Goal: Communication & Community: Share content

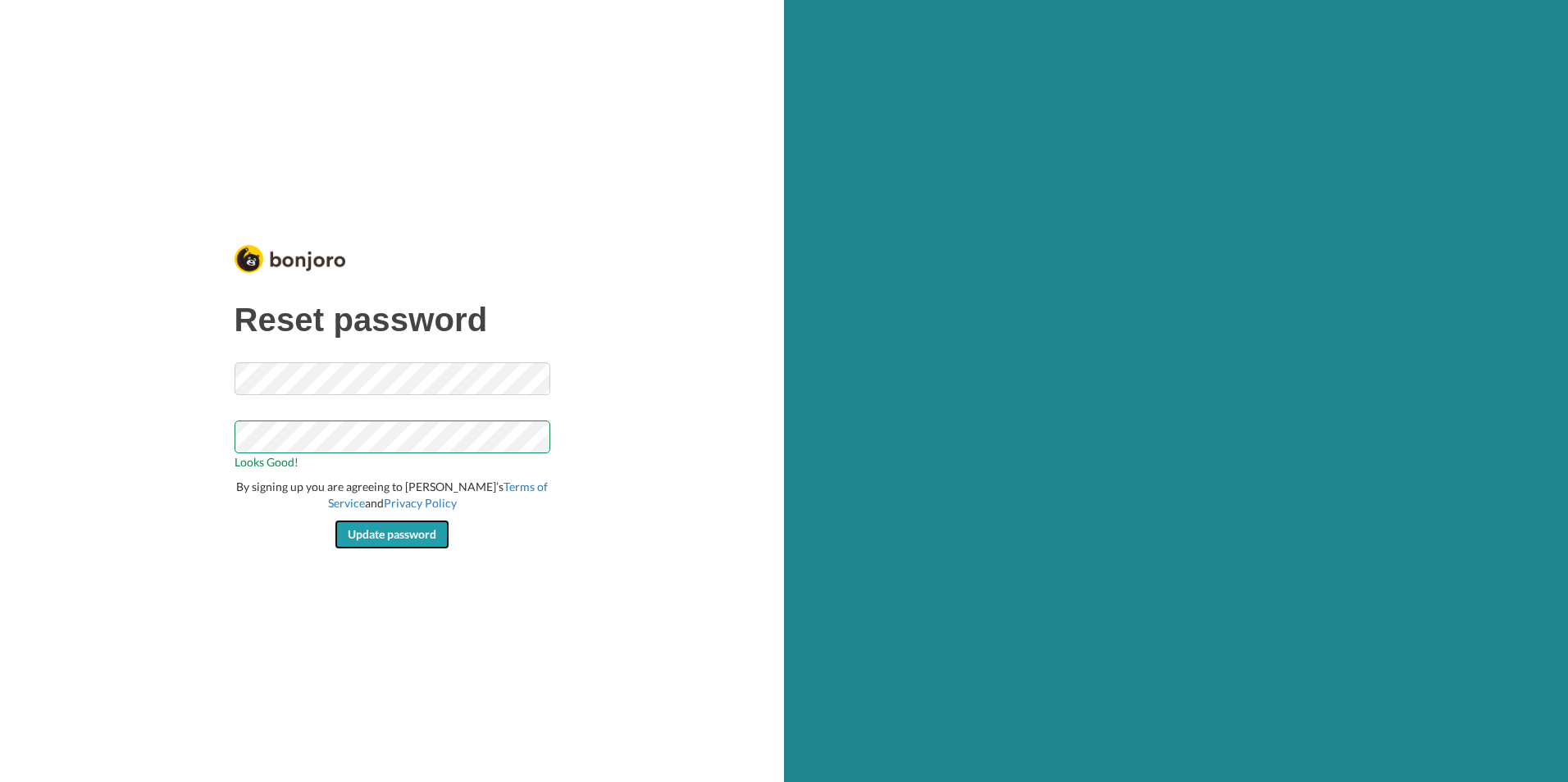
click at [374, 541] on button "Update password" at bounding box center [392, 534] width 115 height 29
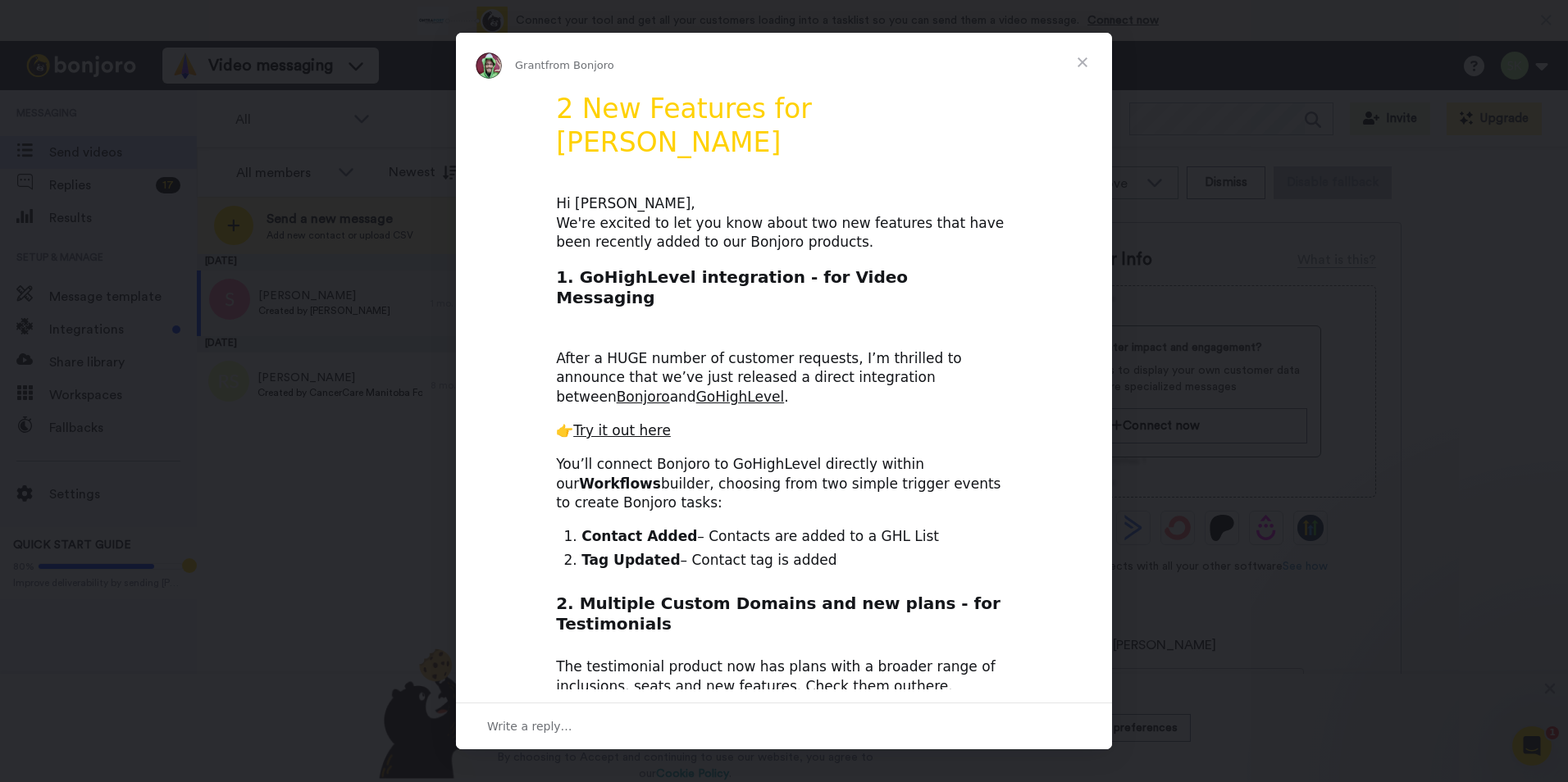
click at [1081, 59] on span "Close" at bounding box center [1082, 62] width 59 height 59
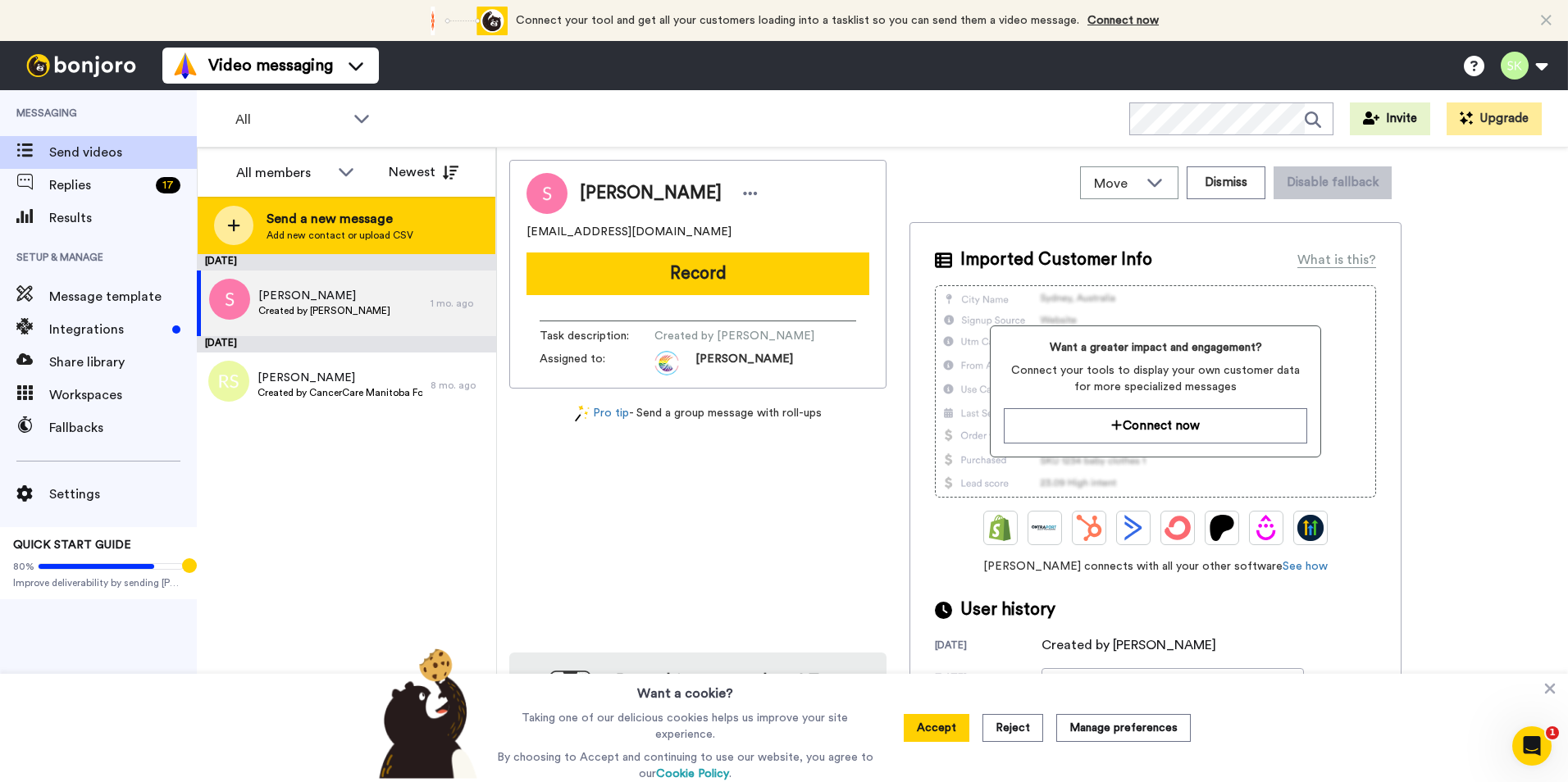
click at [290, 216] on span "Send a new message" at bounding box center [339, 219] width 147 height 19
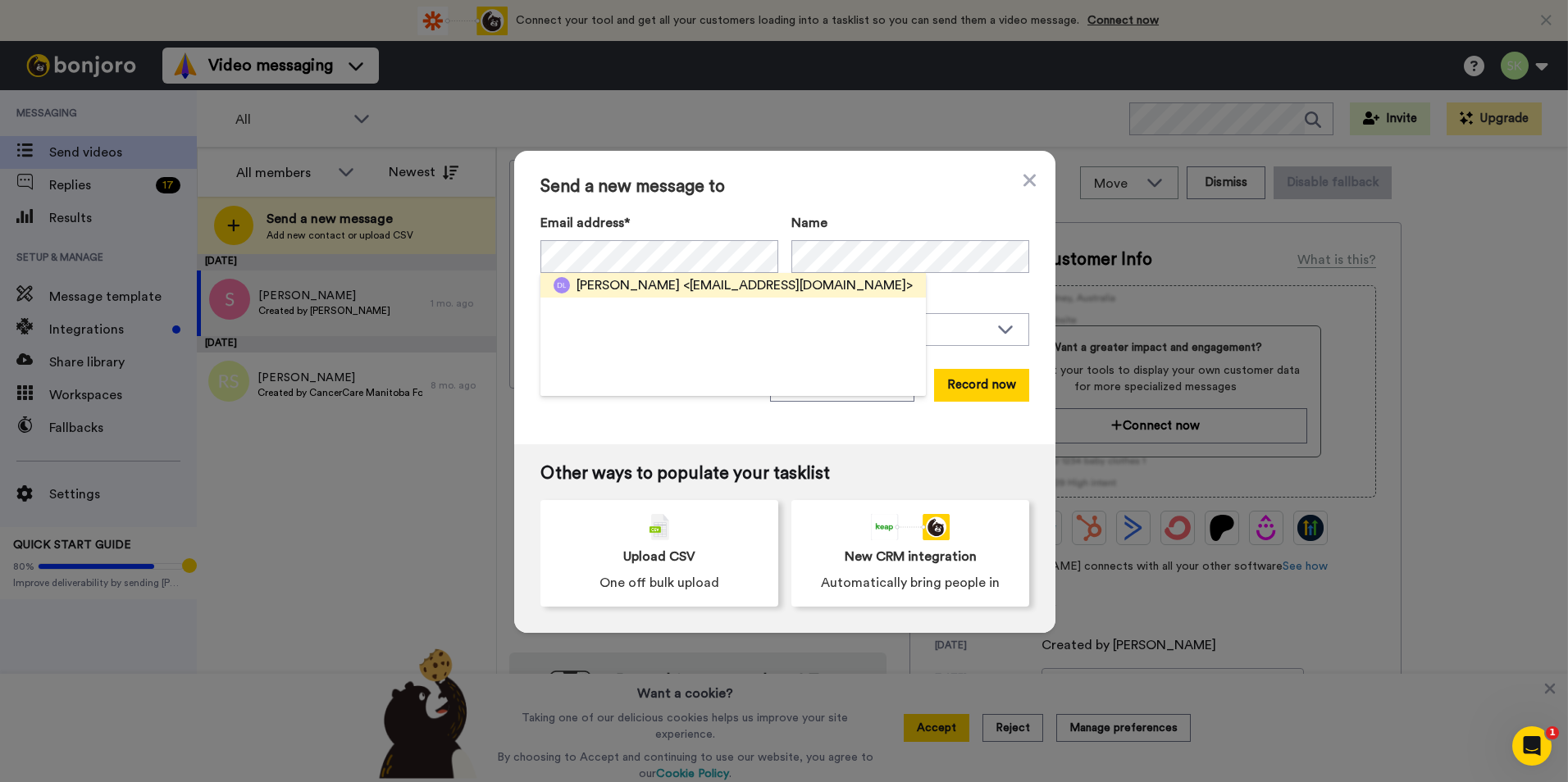
click at [625, 282] on span "Donna Laurin" at bounding box center [629, 286] width 103 height 19
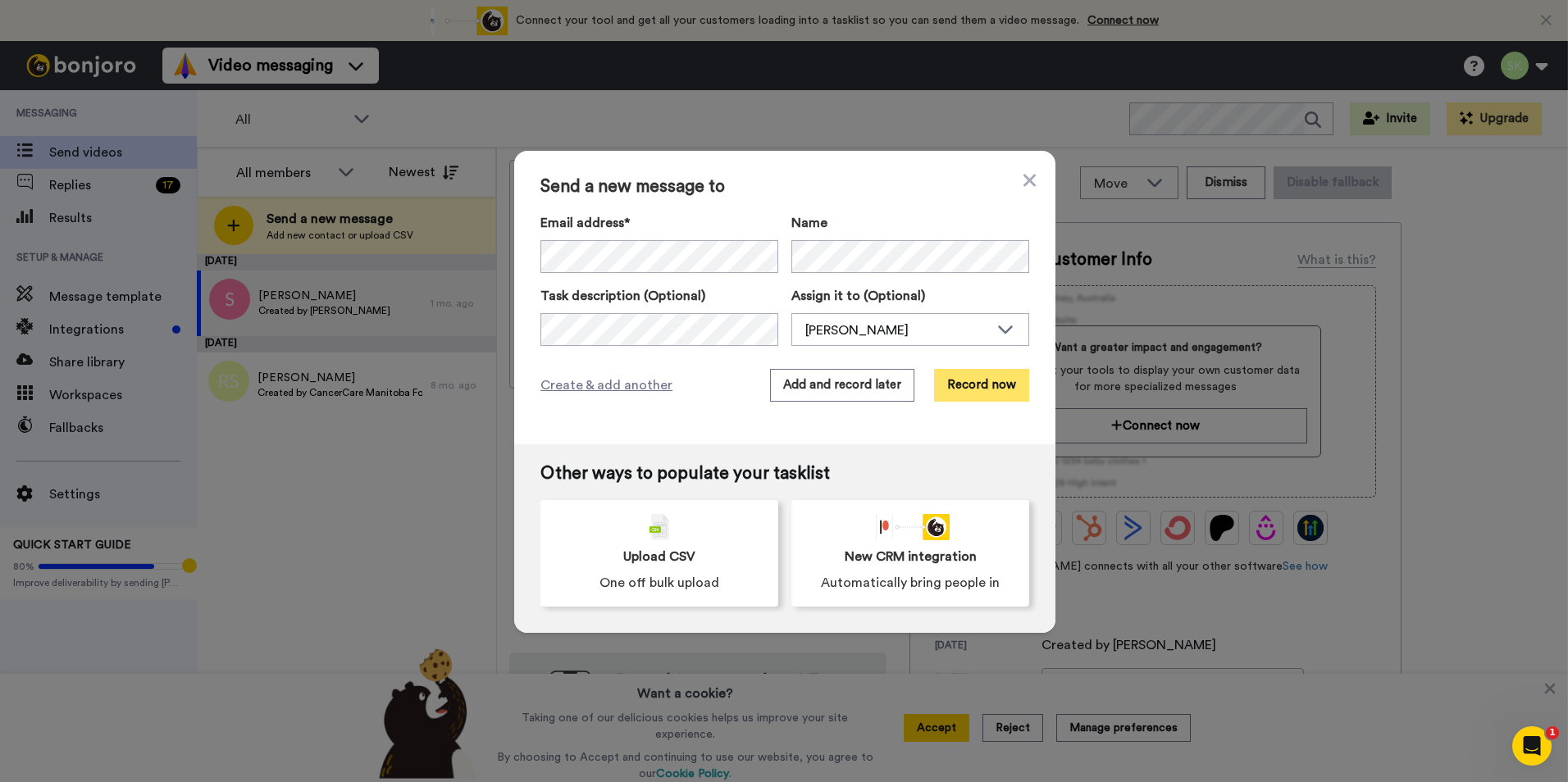
click at [994, 389] on button "Record now" at bounding box center [982, 386] width 95 height 33
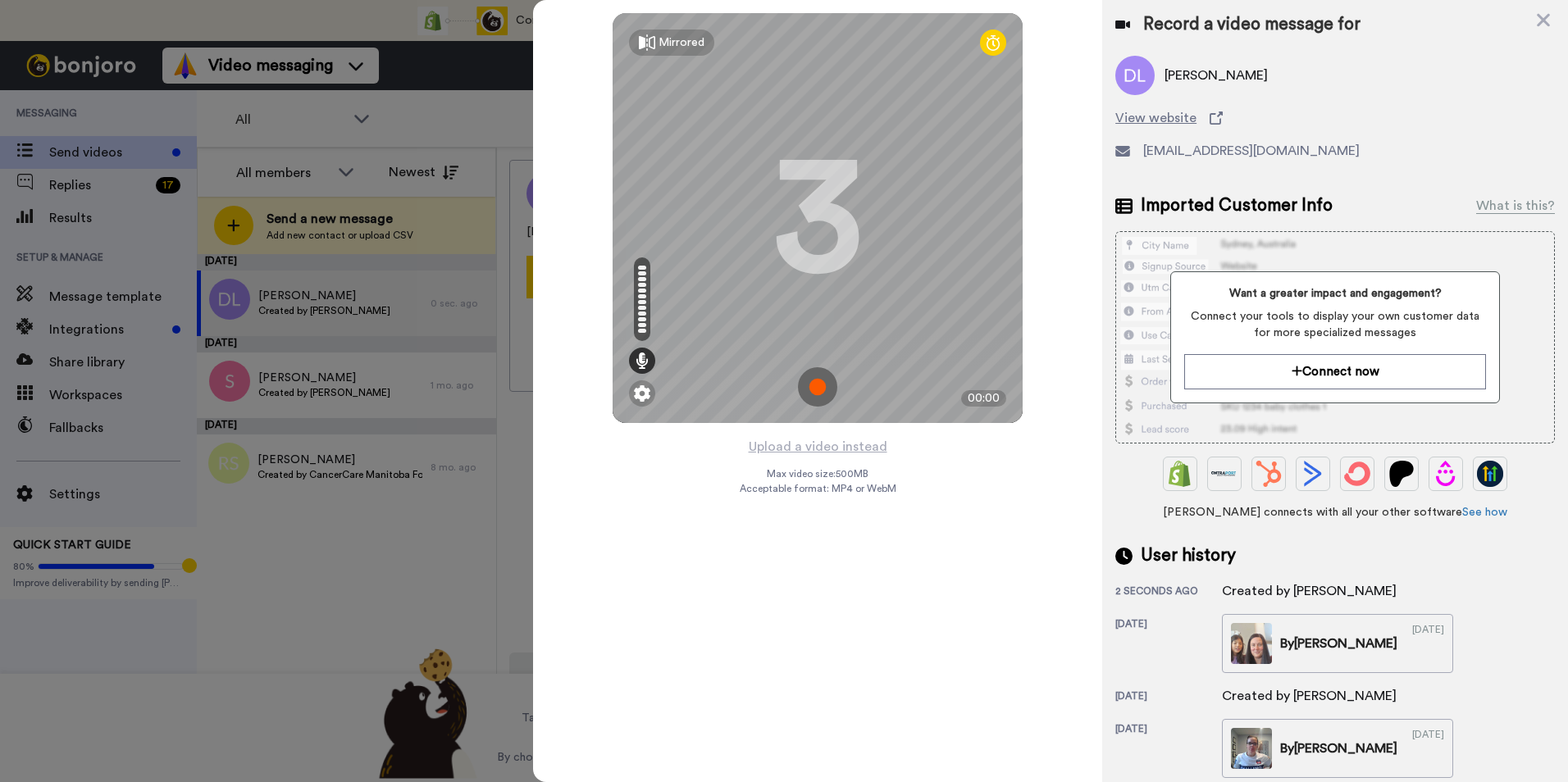
click at [819, 386] on img at bounding box center [818, 387] width 40 height 40
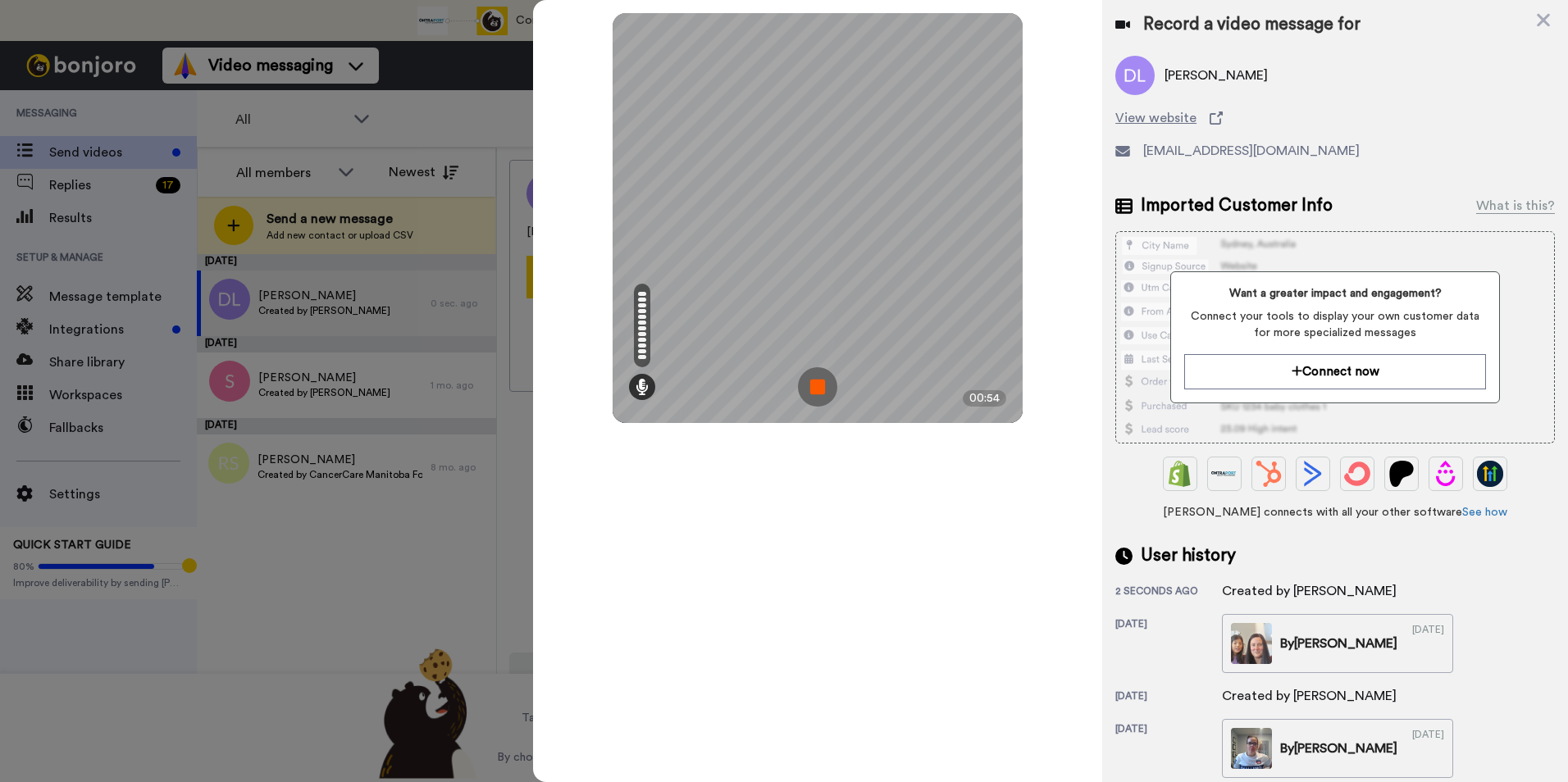
click at [1550, 17] on icon at bounding box center [1544, 19] width 17 height 20
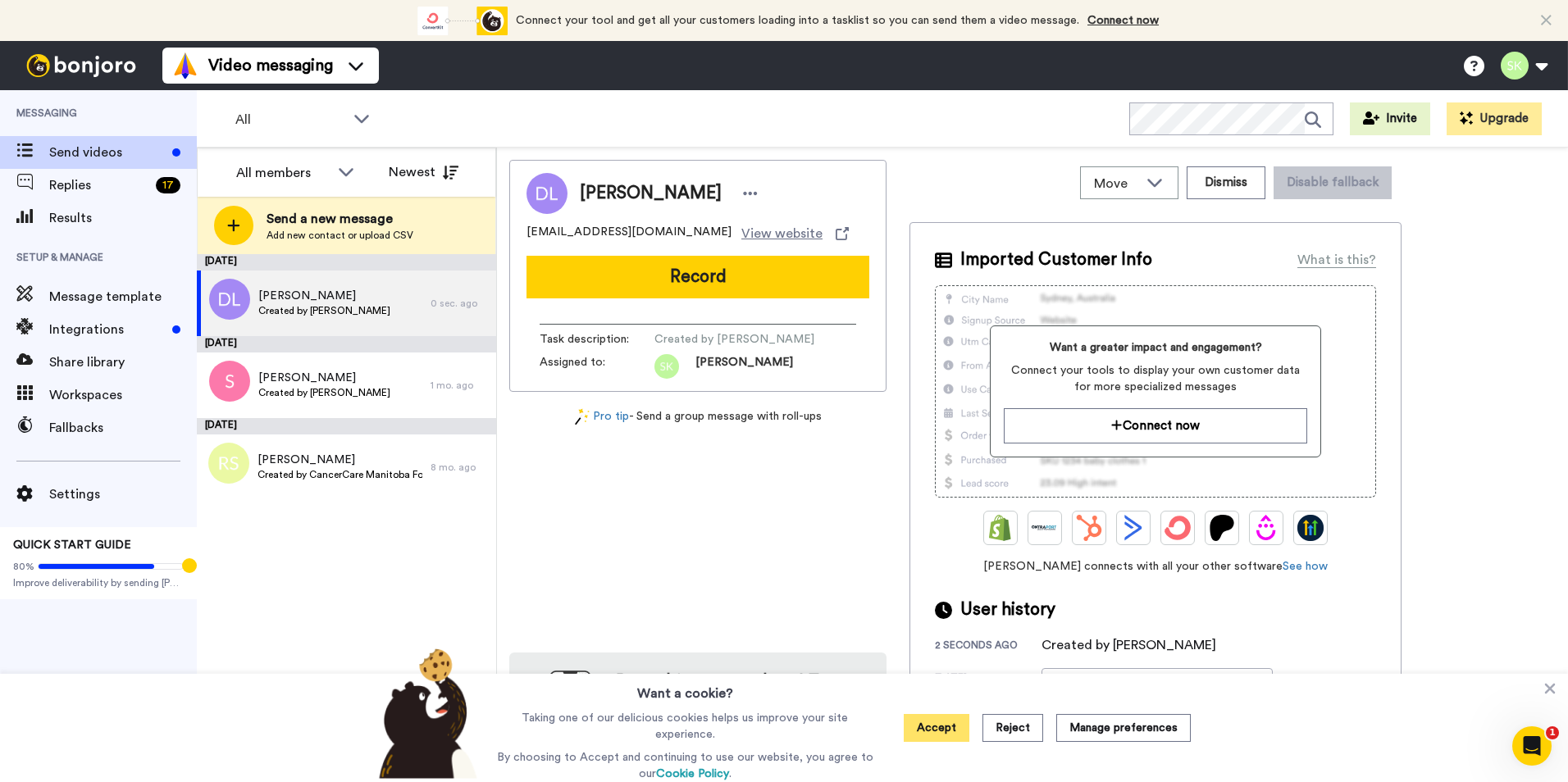
click at [936, 724] on button "Accept" at bounding box center [937, 728] width 66 height 28
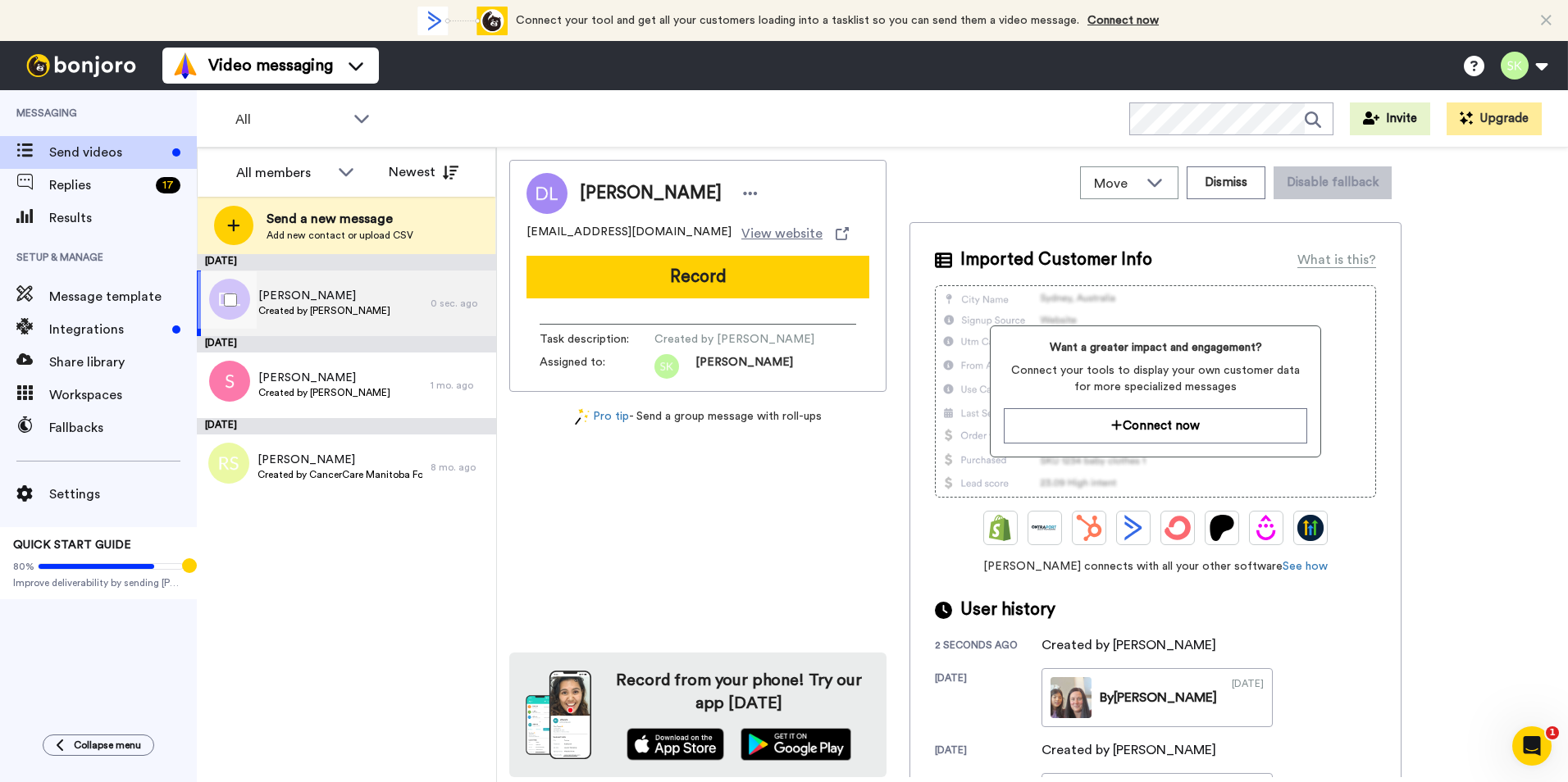
click at [310, 292] on span "Donna Laurin" at bounding box center [324, 295] width 132 height 17
click at [104, 179] on span "Replies" at bounding box center [99, 186] width 100 height 19
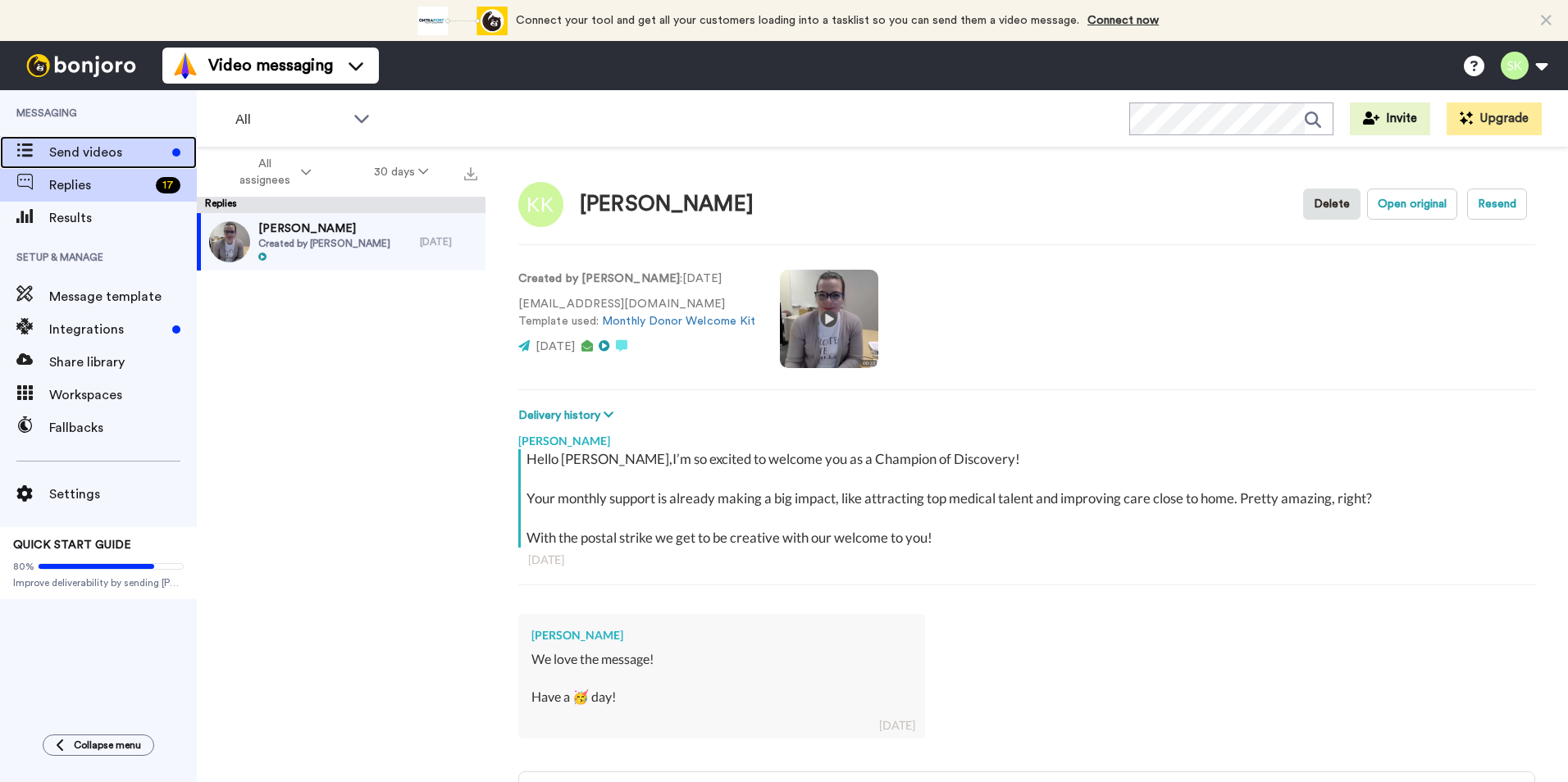
click at [90, 146] on span "Send videos" at bounding box center [108, 153] width 117 height 19
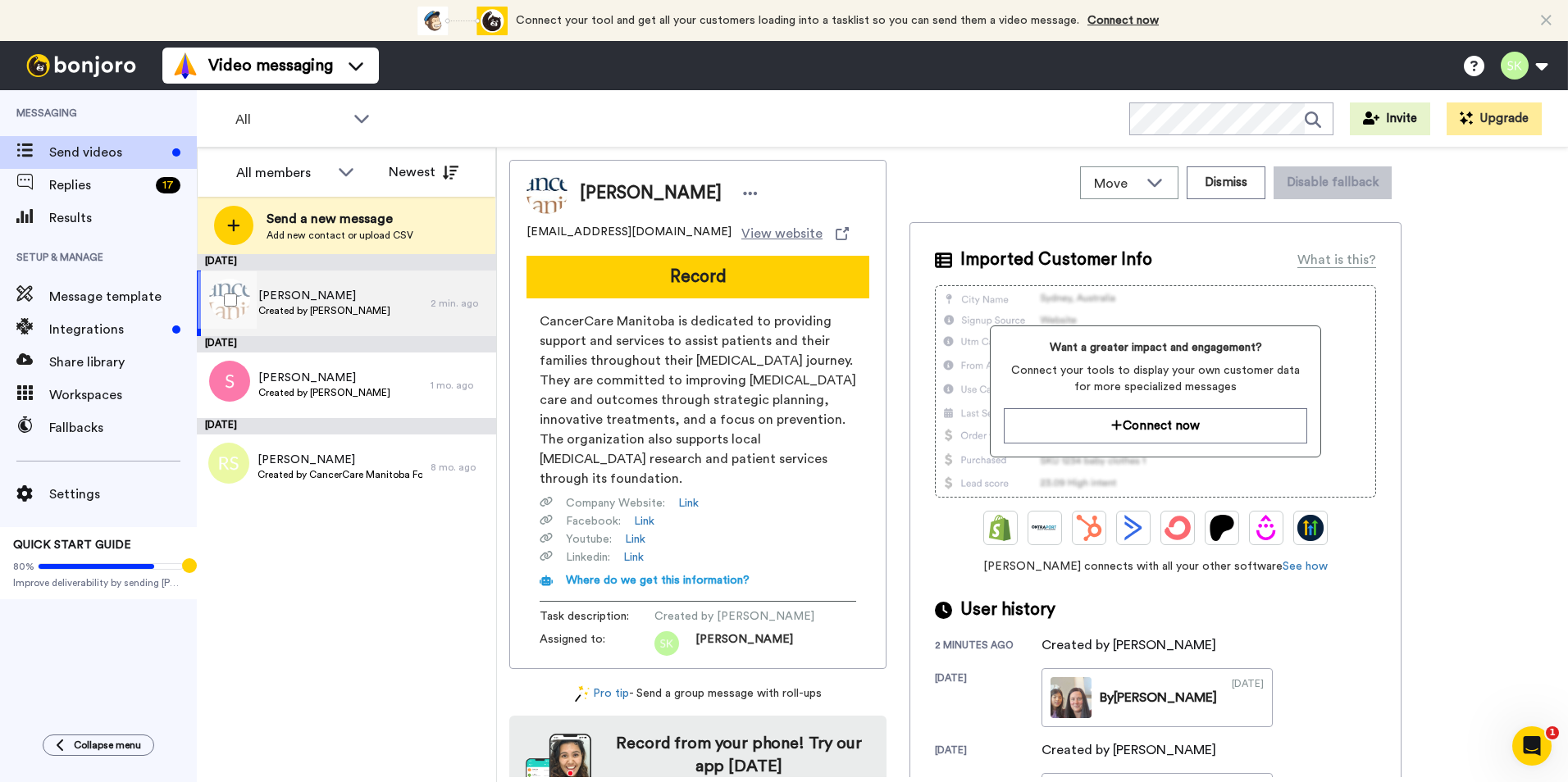
click at [295, 292] on span "[PERSON_NAME]" at bounding box center [324, 295] width 132 height 17
click at [103, 356] on span "Share library" at bounding box center [123, 362] width 148 height 19
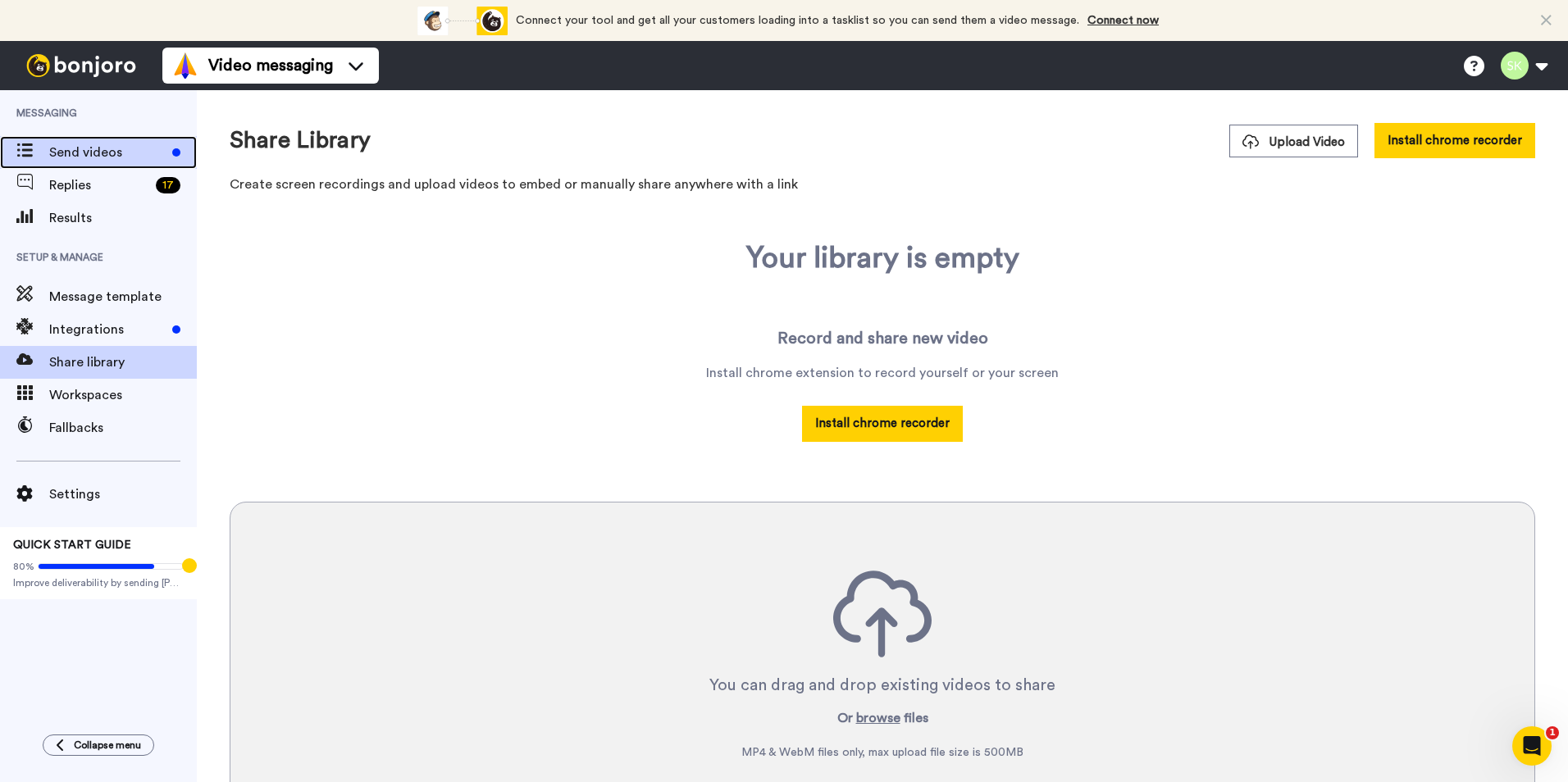
click at [39, 141] on div at bounding box center [24, 153] width 50 height 23
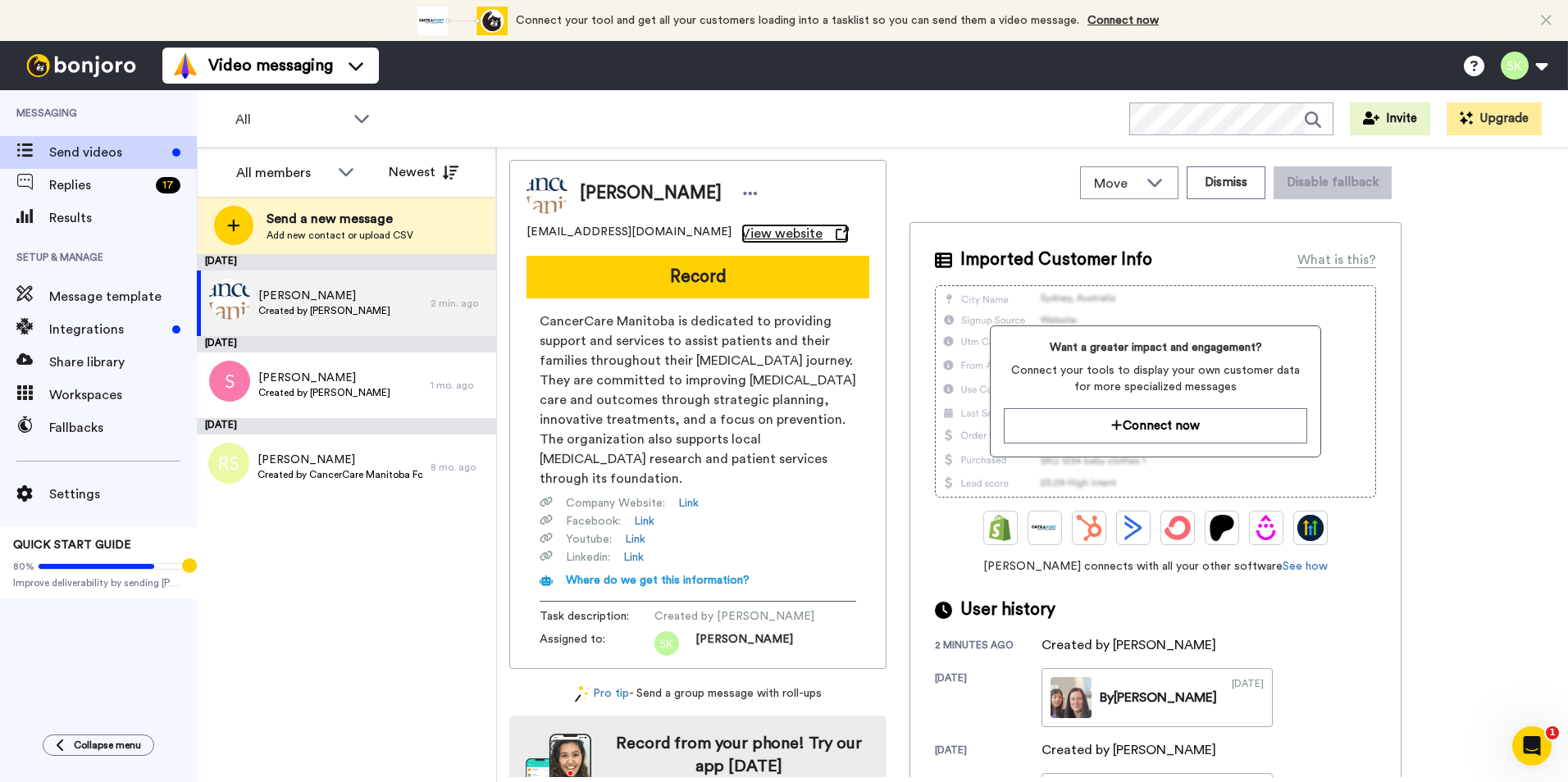
click at [741, 232] on span "View website" at bounding box center [782, 234] width 82 height 19
click at [1162, 182] on icon at bounding box center [1154, 183] width 15 height 8
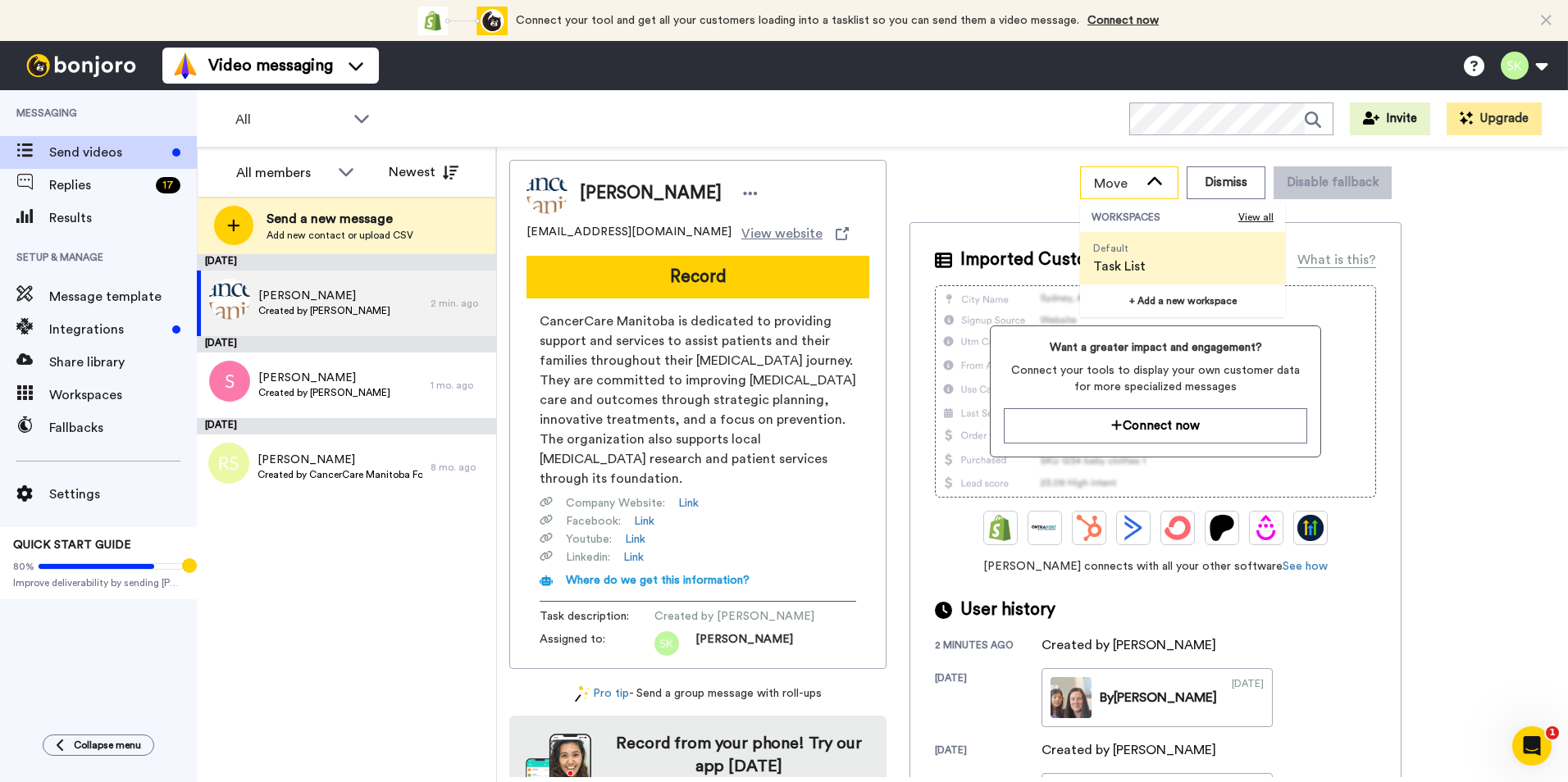
click at [1165, 182] on icon at bounding box center [1155, 182] width 19 height 17
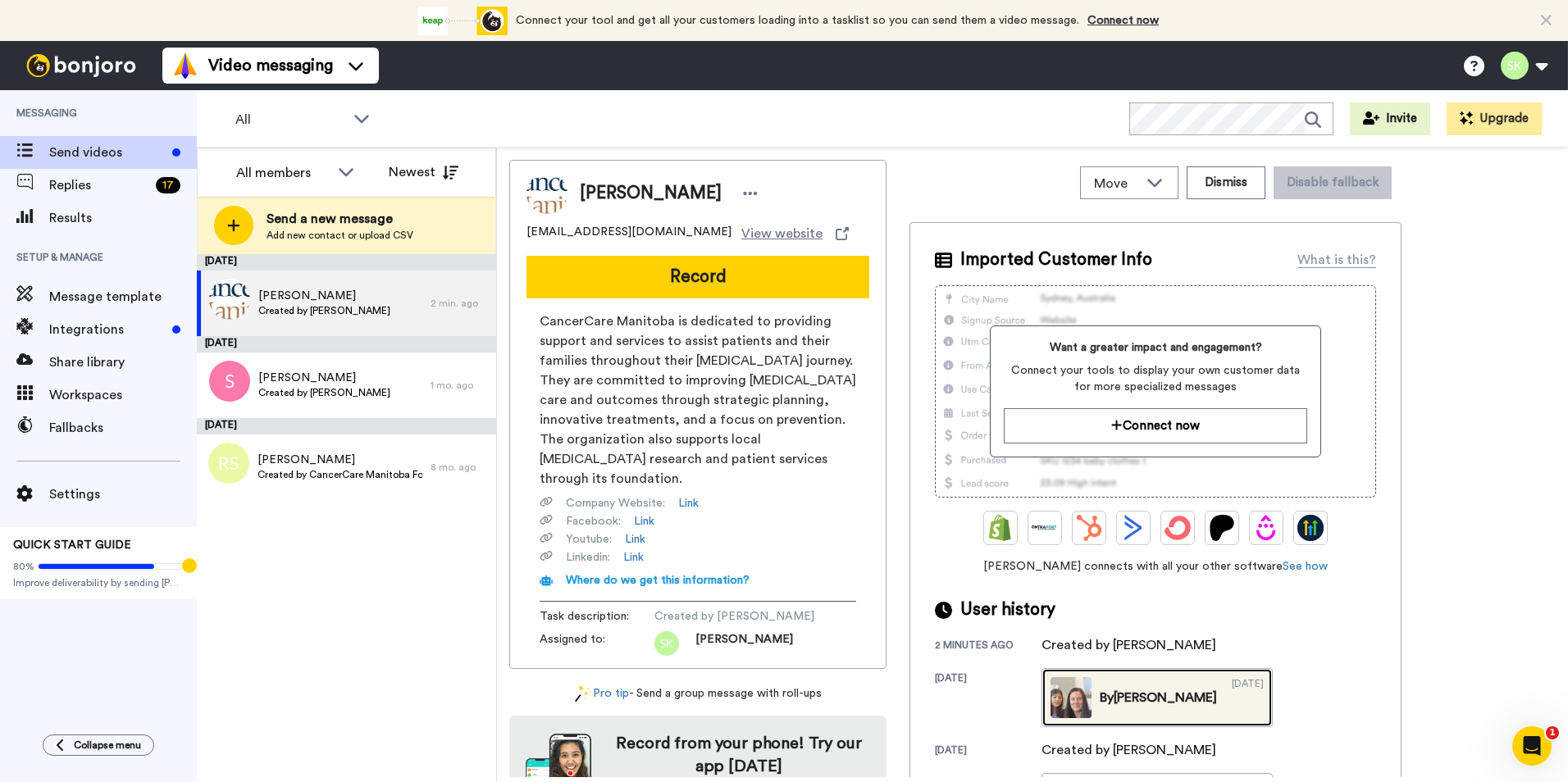
click at [1164, 693] on div "By Sherelle" at bounding box center [1158, 697] width 118 height 19
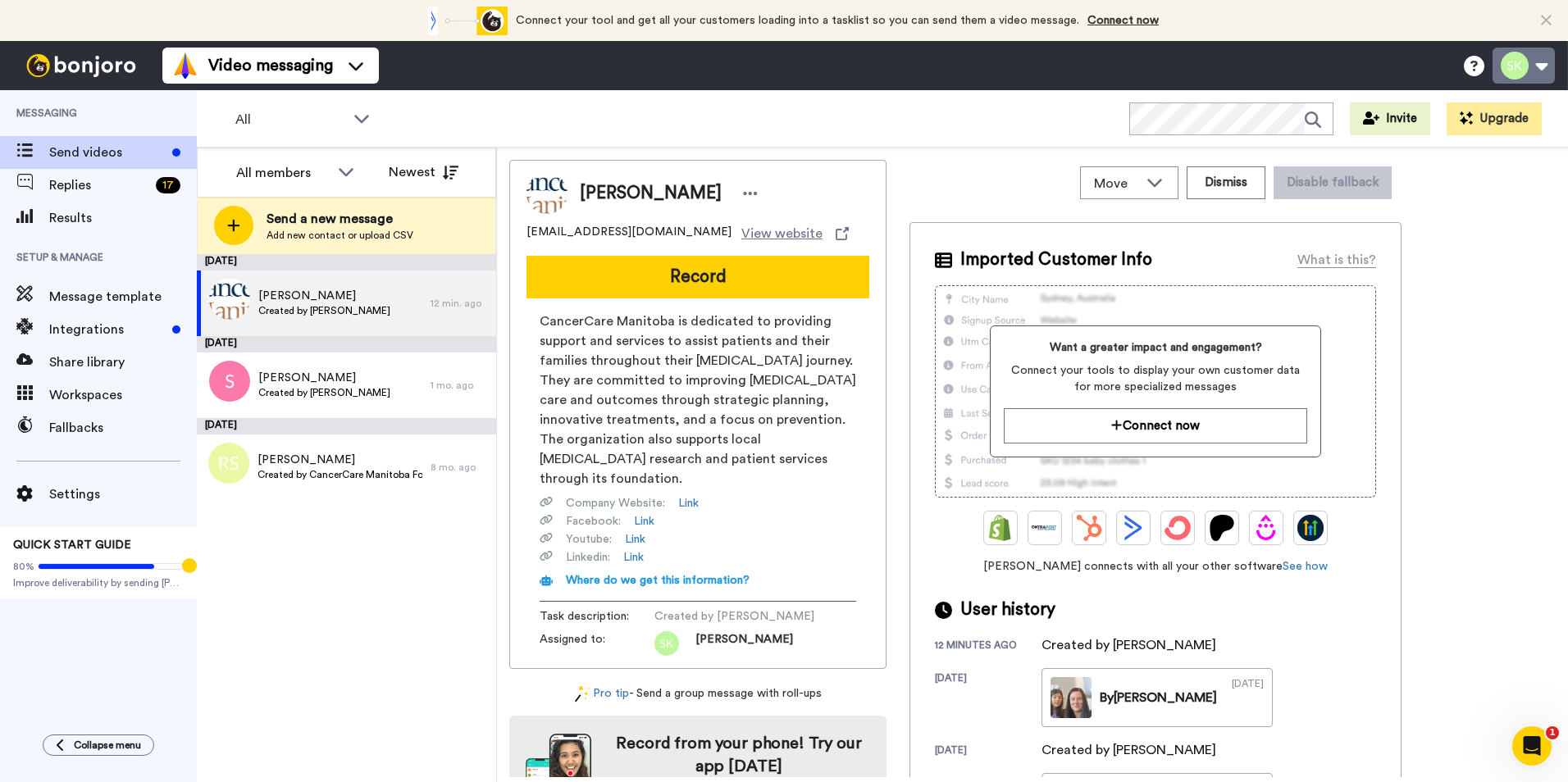
click at [1529, 65] on button at bounding box center [1524, 65] width 62 height 36
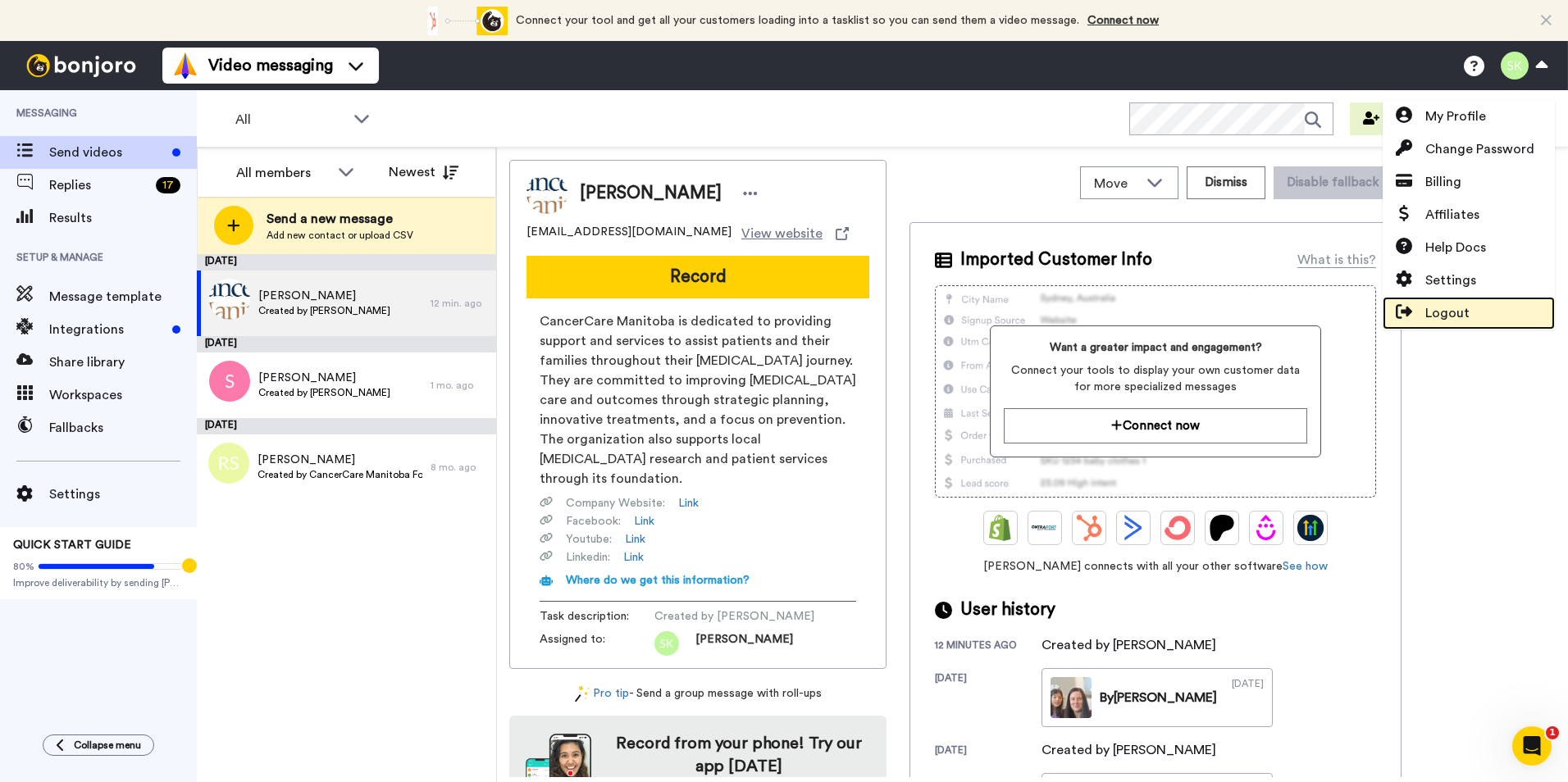
click at [1457, 311] on span "Logout" at bounding box center [1448, 313] width 45 height 19
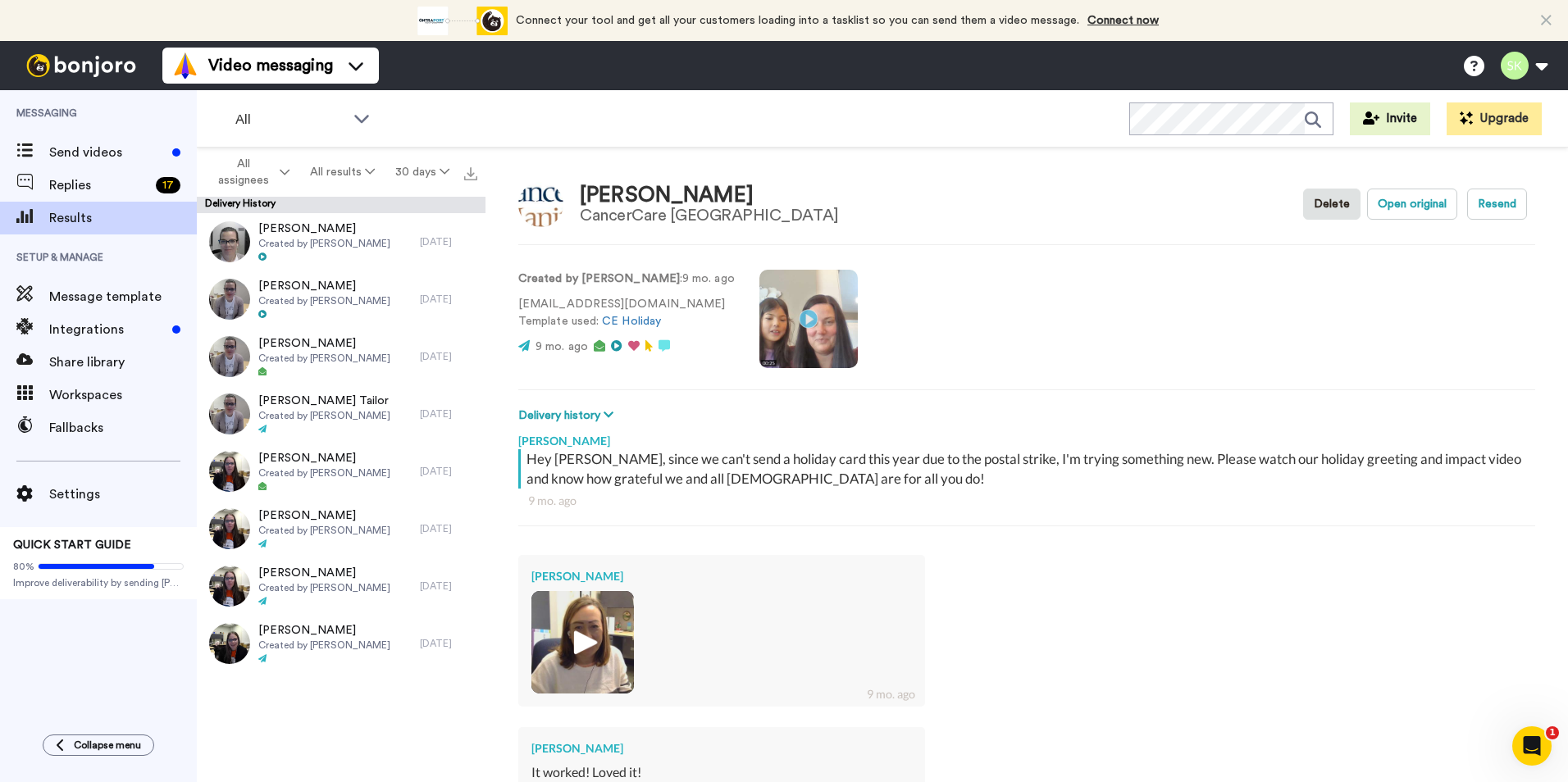
click at [786, 317] on video at bounding box center [808, 319] width 98 height 98
click at [1394, 203] on button "Open original" at bounding box center [1412, 204] width 90 height 31
click at [795, 317] on video at bounding box center [808, 319] width 98 height 98
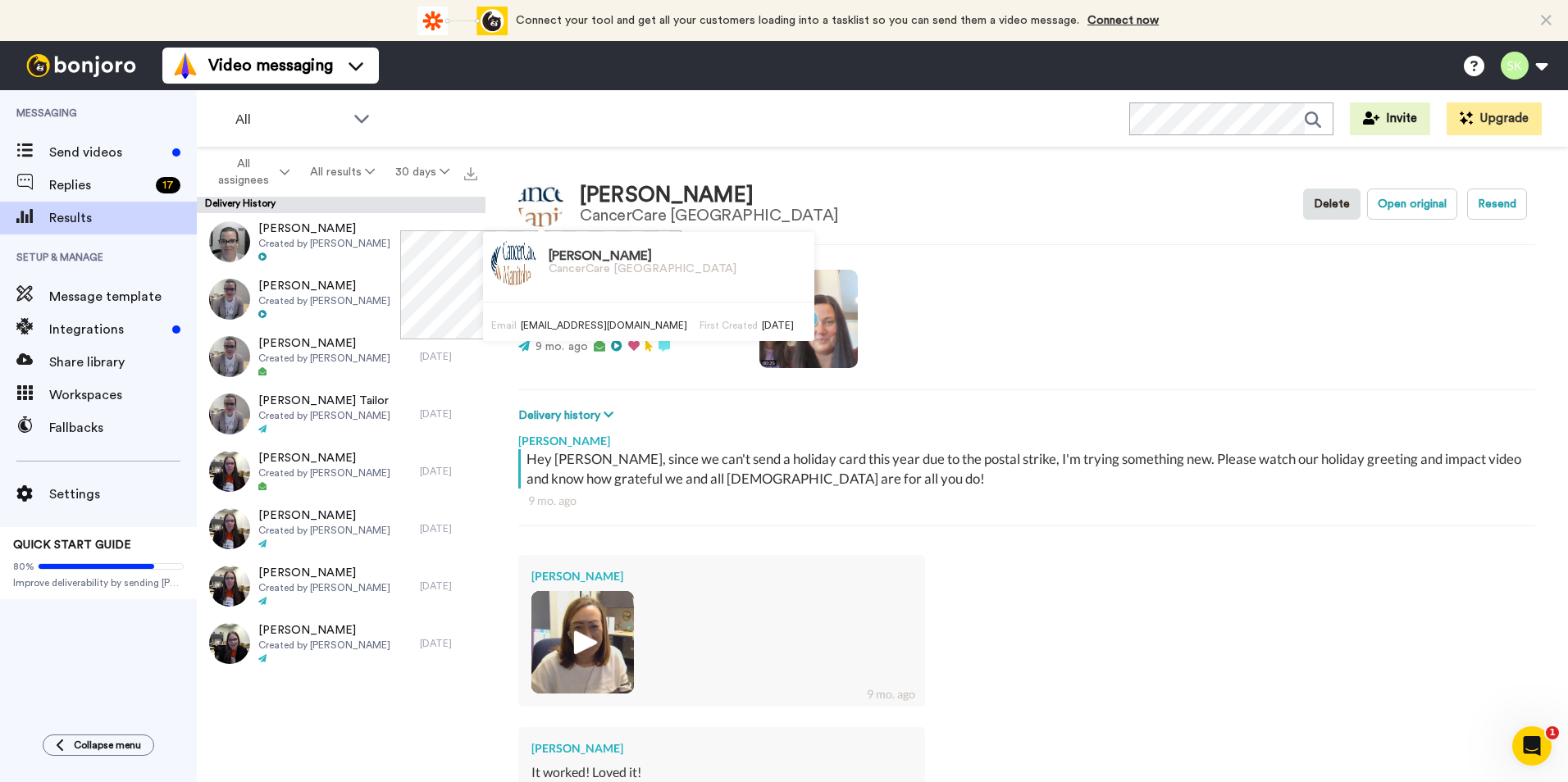
drag, startPoint x: 543, startPoint y: 208, endPoint x: 983, endPoint y: 230, distance: 440.5
click at [983, 230] on div "Donna Laurin CancerCare Manitoba Delete Open original Resend Created by Sherell…" at bounding box center [1027, 469] width 1083 height 643
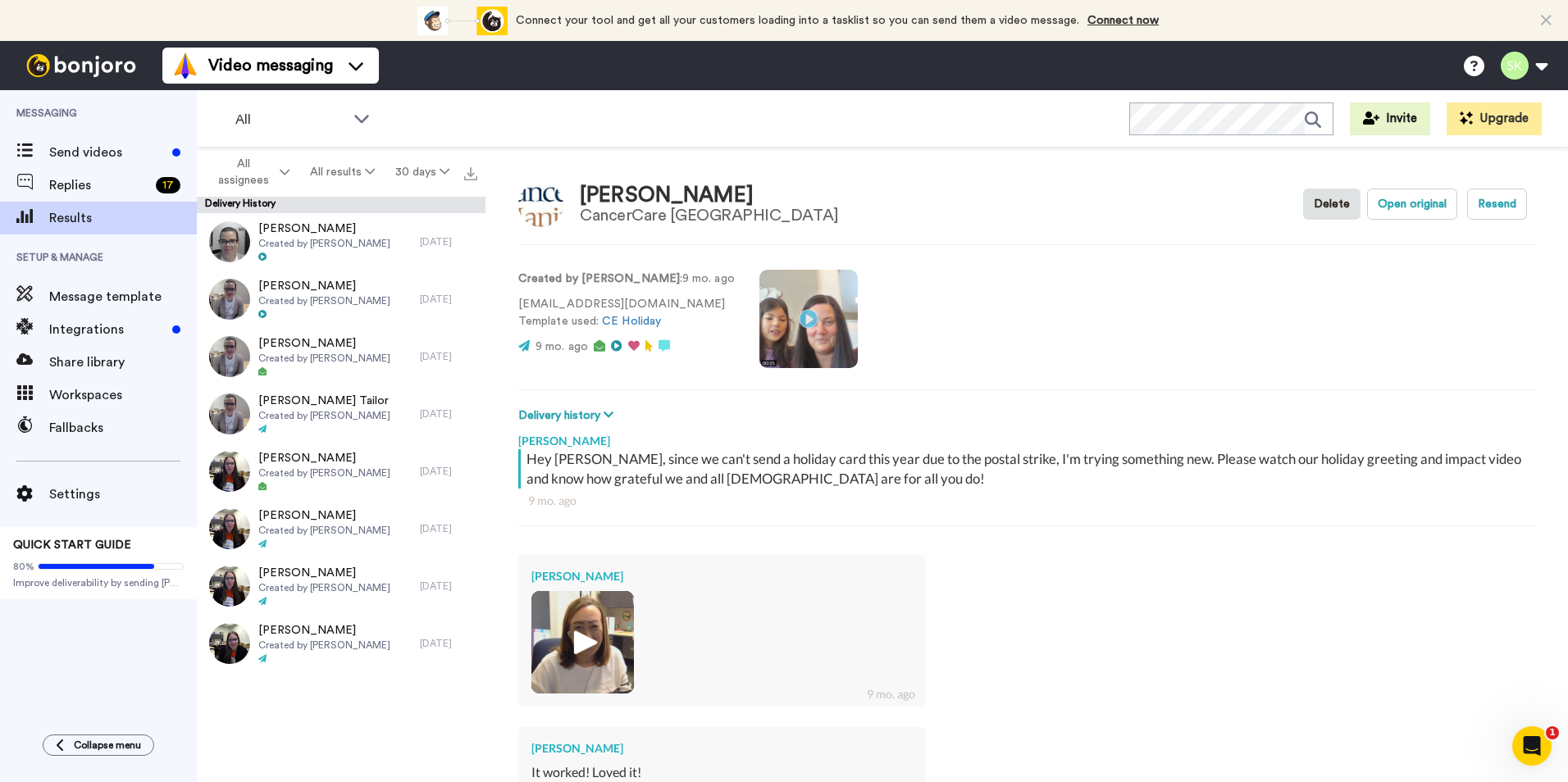
type textarea "x"
click at [77, 293] on span "Message template" at bounding box center [123, 297] width 148 height 19
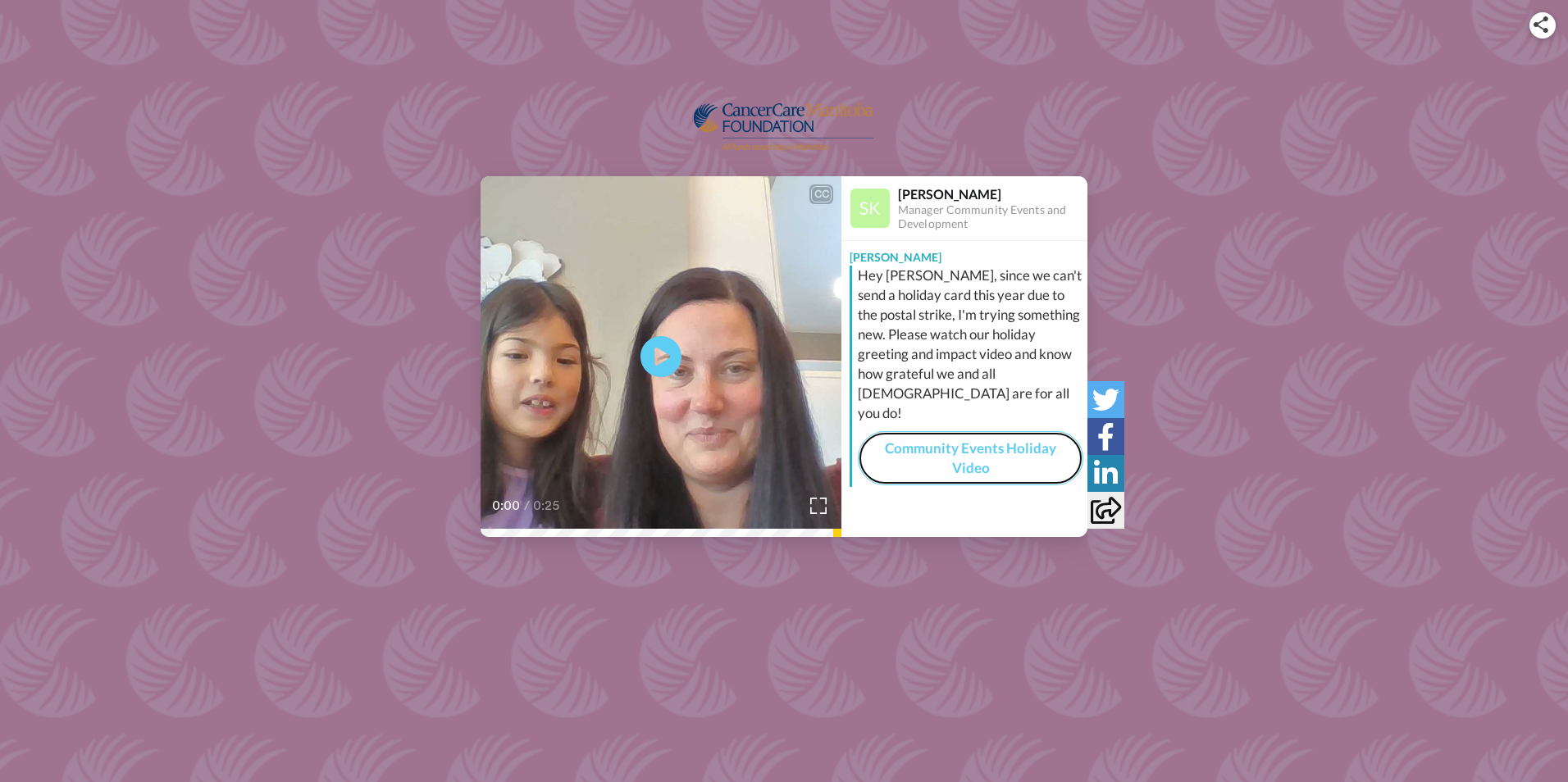
click at [992, 437] on link "Community Events Holiday Video" at bounding box center [971, 459] width 225 height 55
click at [940, 431] on link "Community Events Holiday Video" at bounding box center [971, 459] width 225 height 55
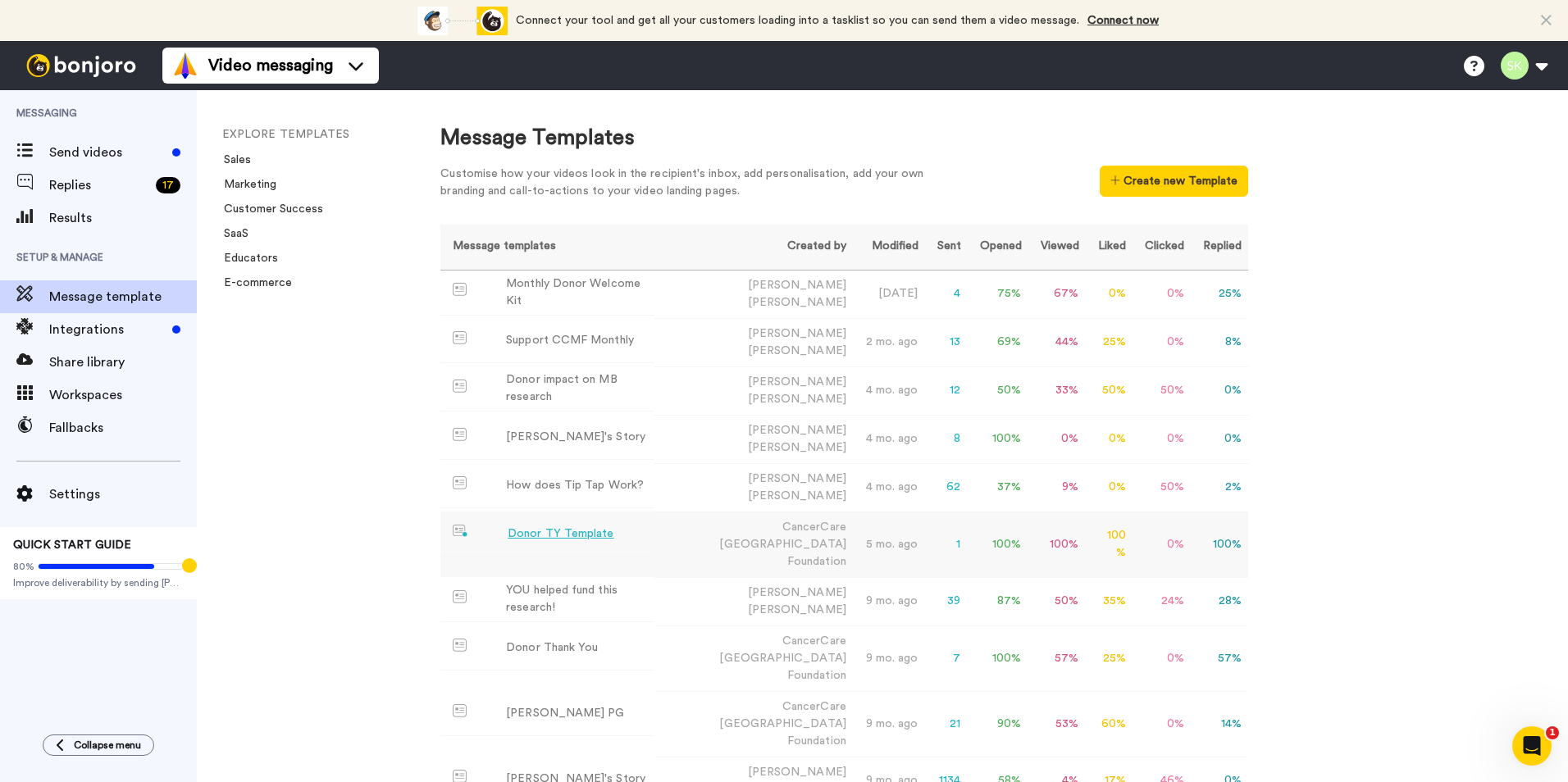
click at [534, 526] on div "Donor TY Template" at bounding box center [561, 534] width 106 height 17
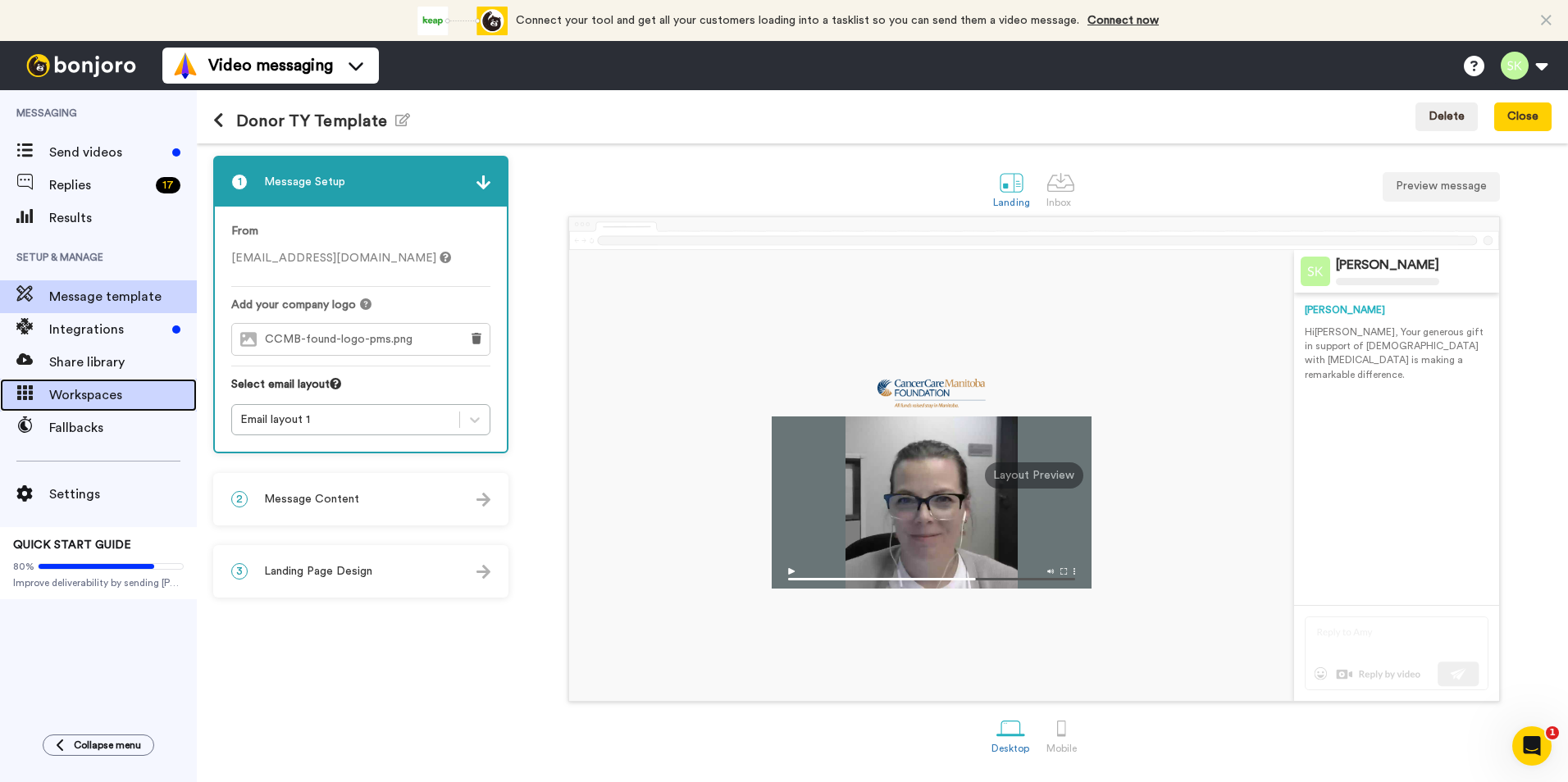
click at [95, 396] on span "Workspaces" at bounding box center [123, 395] width 148 height 19
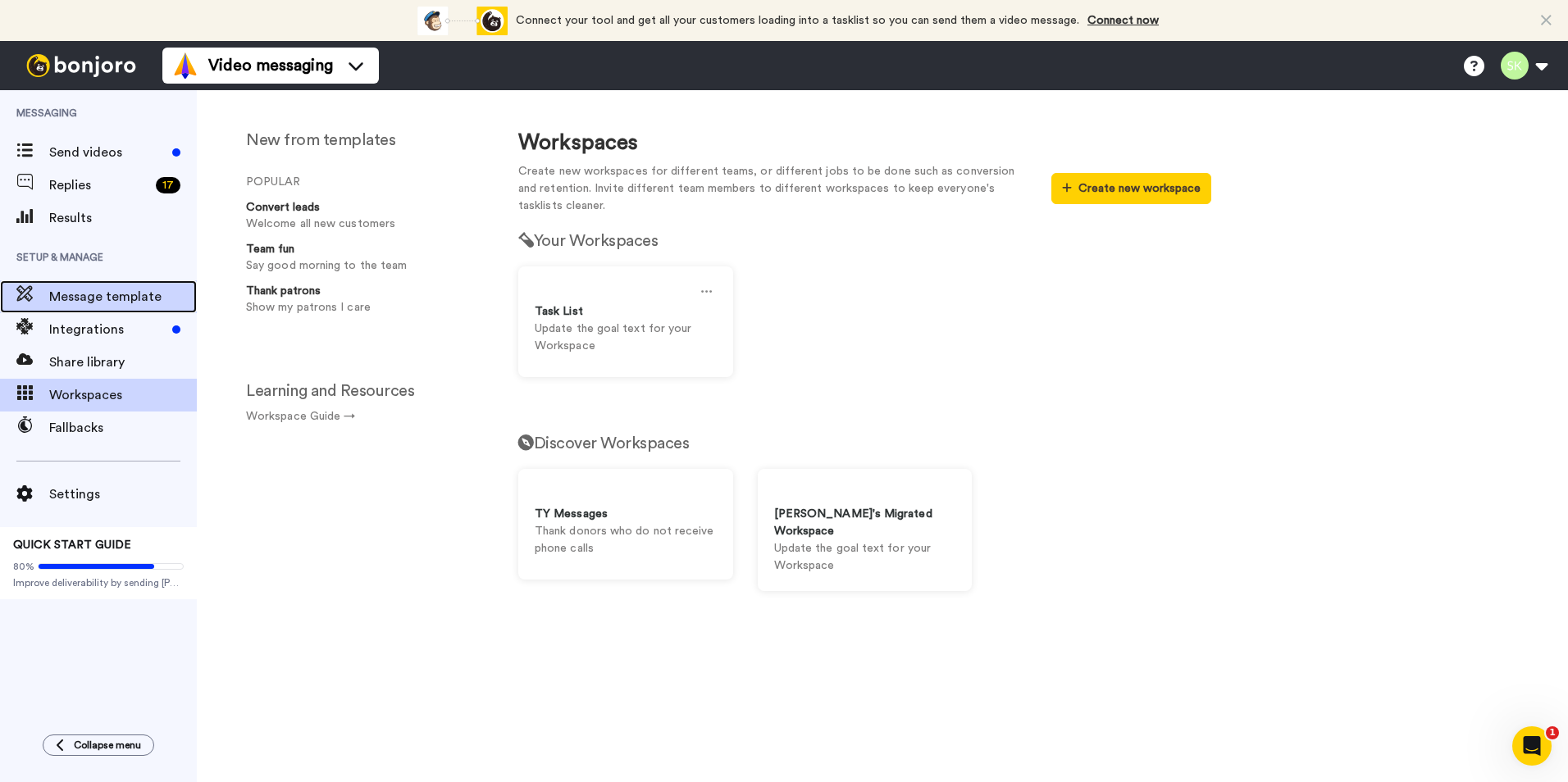
drag, startPoint x: 93, startPoint y: 330, endPoint x: 93, endPoint y: 297, distance: 33.0
click at [93, 297] on span "Message template" at bounding box center [123, 297] width 148 height 19
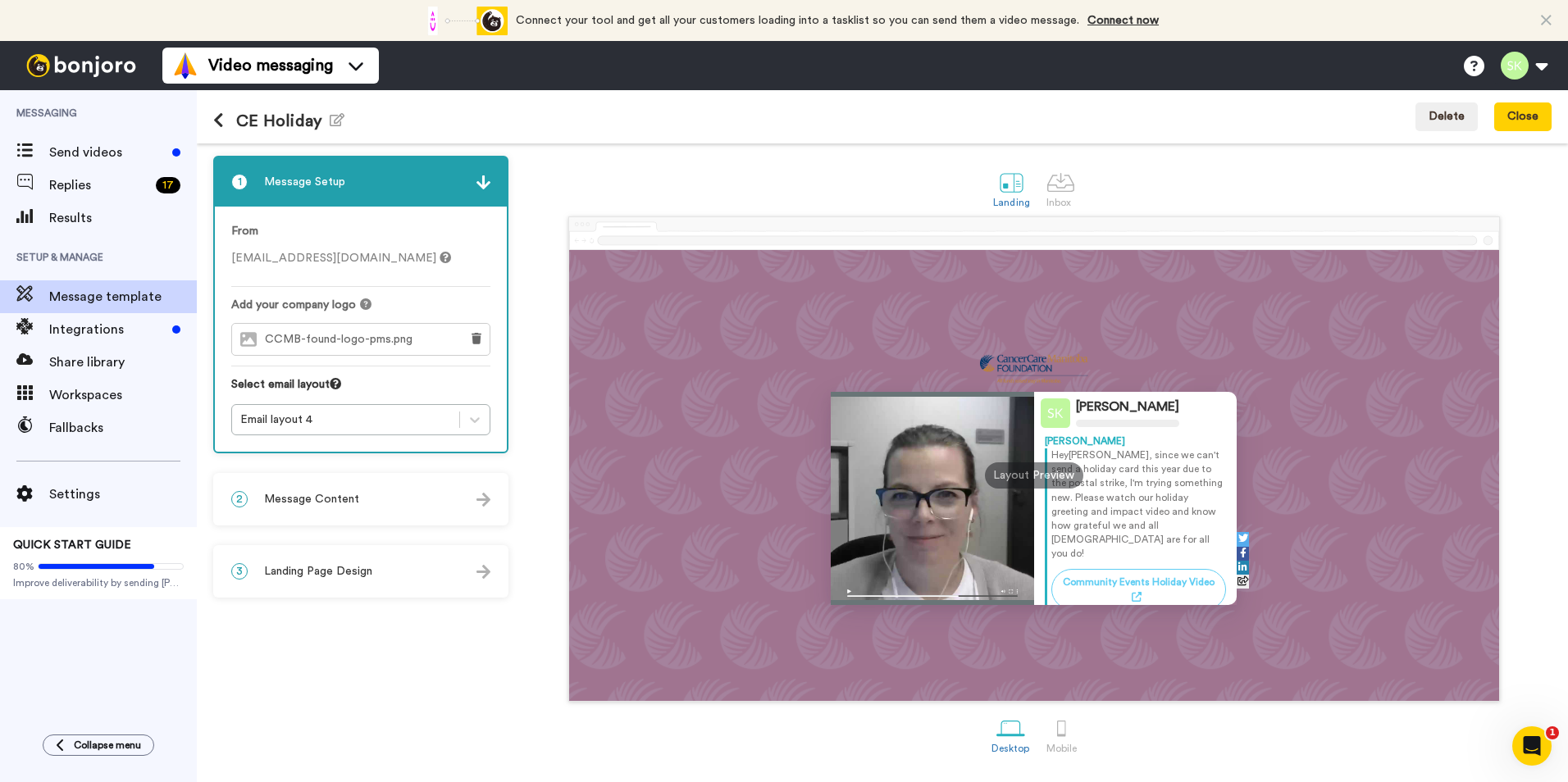
click at [335, 493] on span "Message Content" at bounding box center [312, 499] width 95 height 17
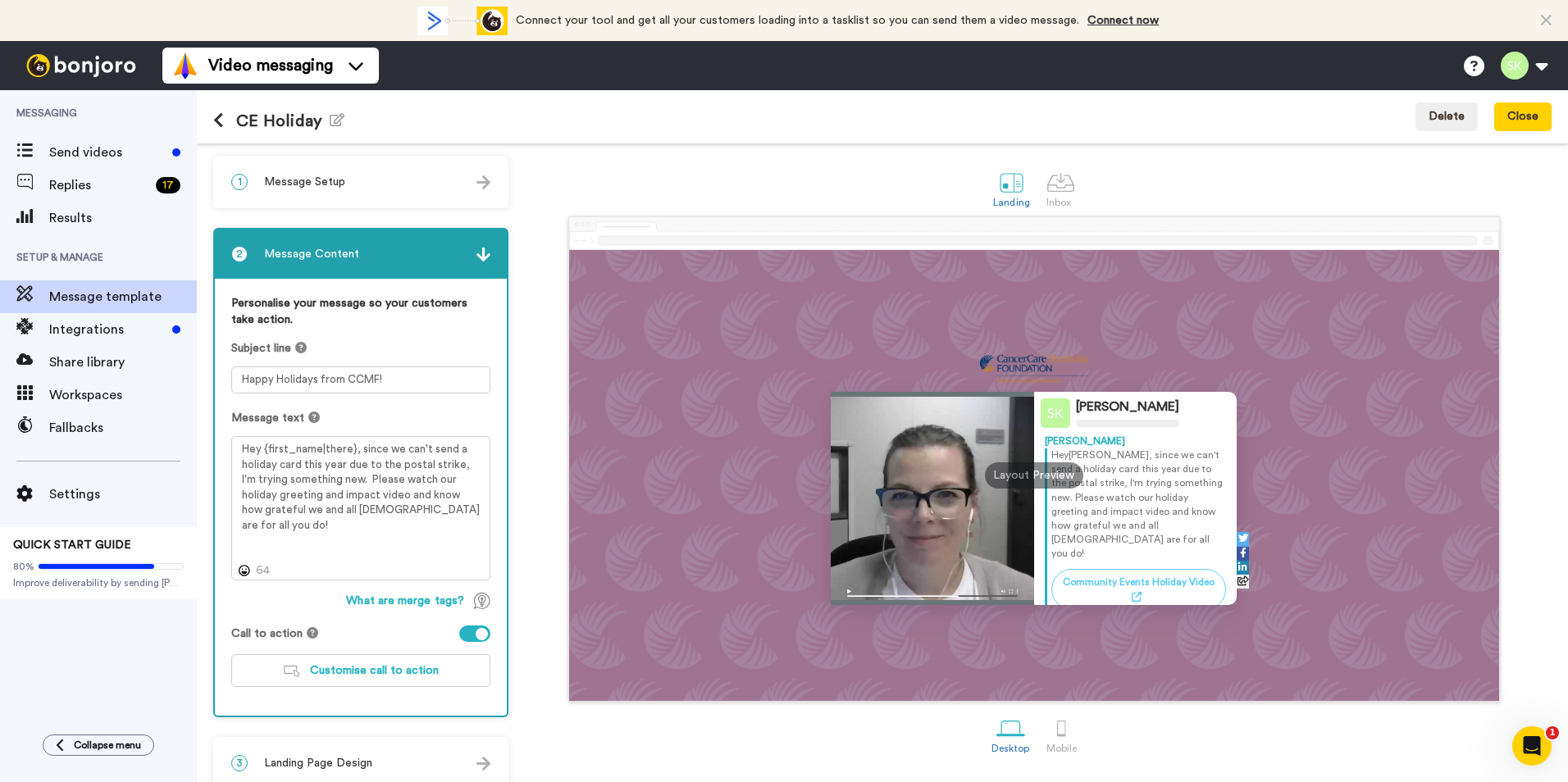
scroll to position [19, 0]
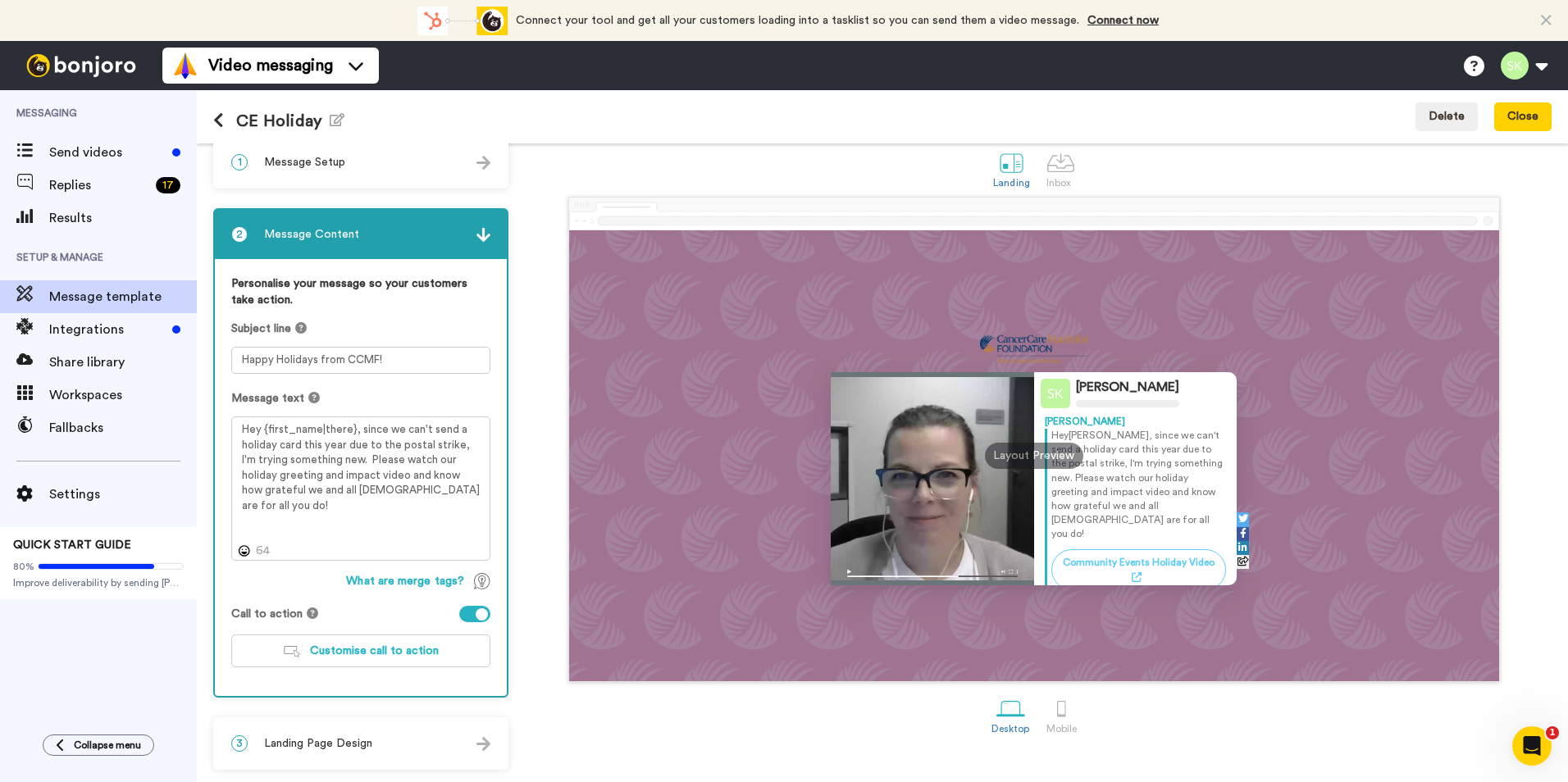
click at [334, 740] on span "Landing Page Design" at bounding box center [318, 743] width 108 height 17
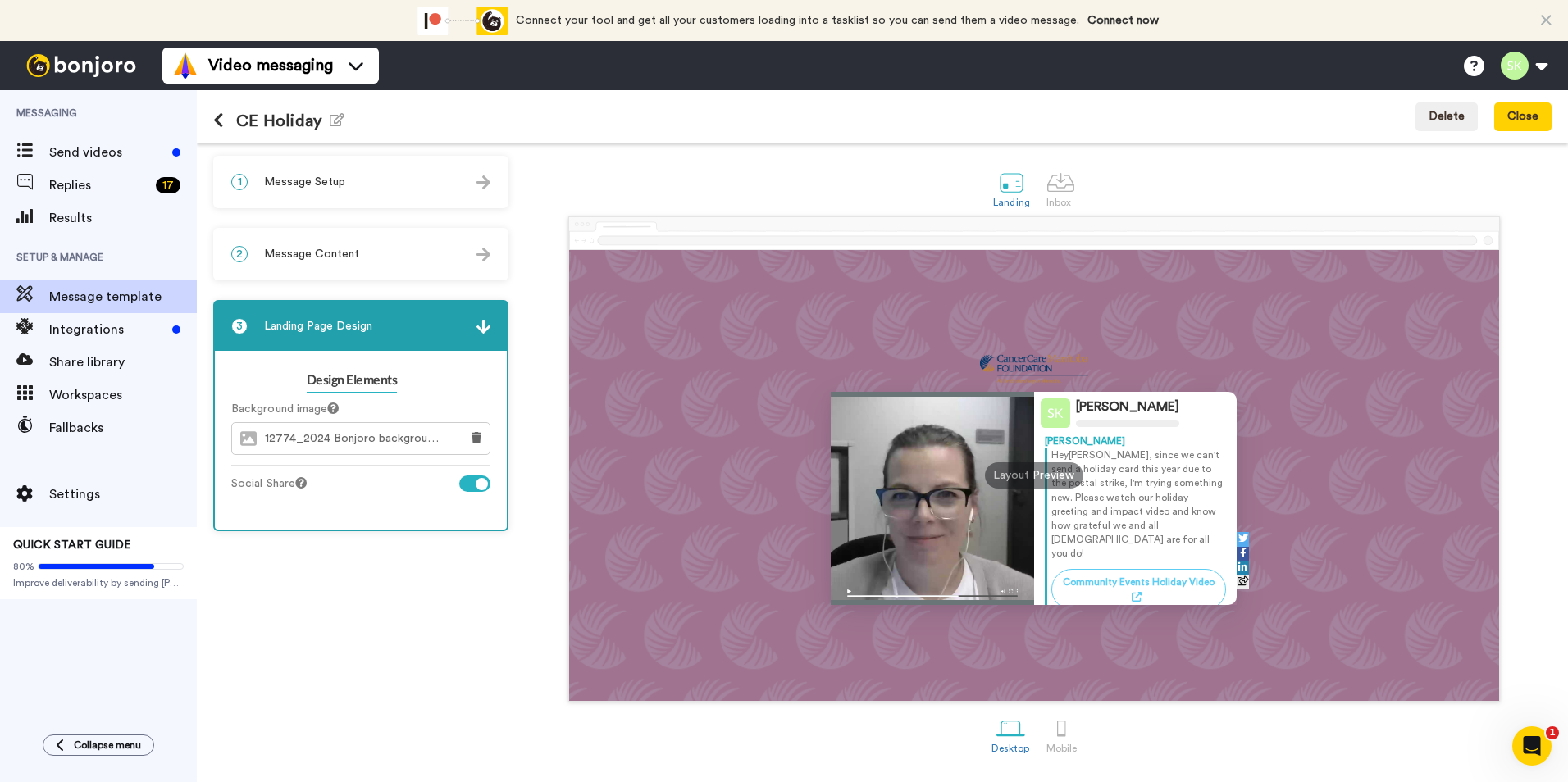
click at [389, 603] on div "1 Message Setup From skwan@cancercare.mb.ca Add your company logo CCMB-found-lo…" at bounding box center [365, 462] width 303 height 614
click at [342, 180] on span "Message Setup" at bounding box center [305, 182] width 82 height 17
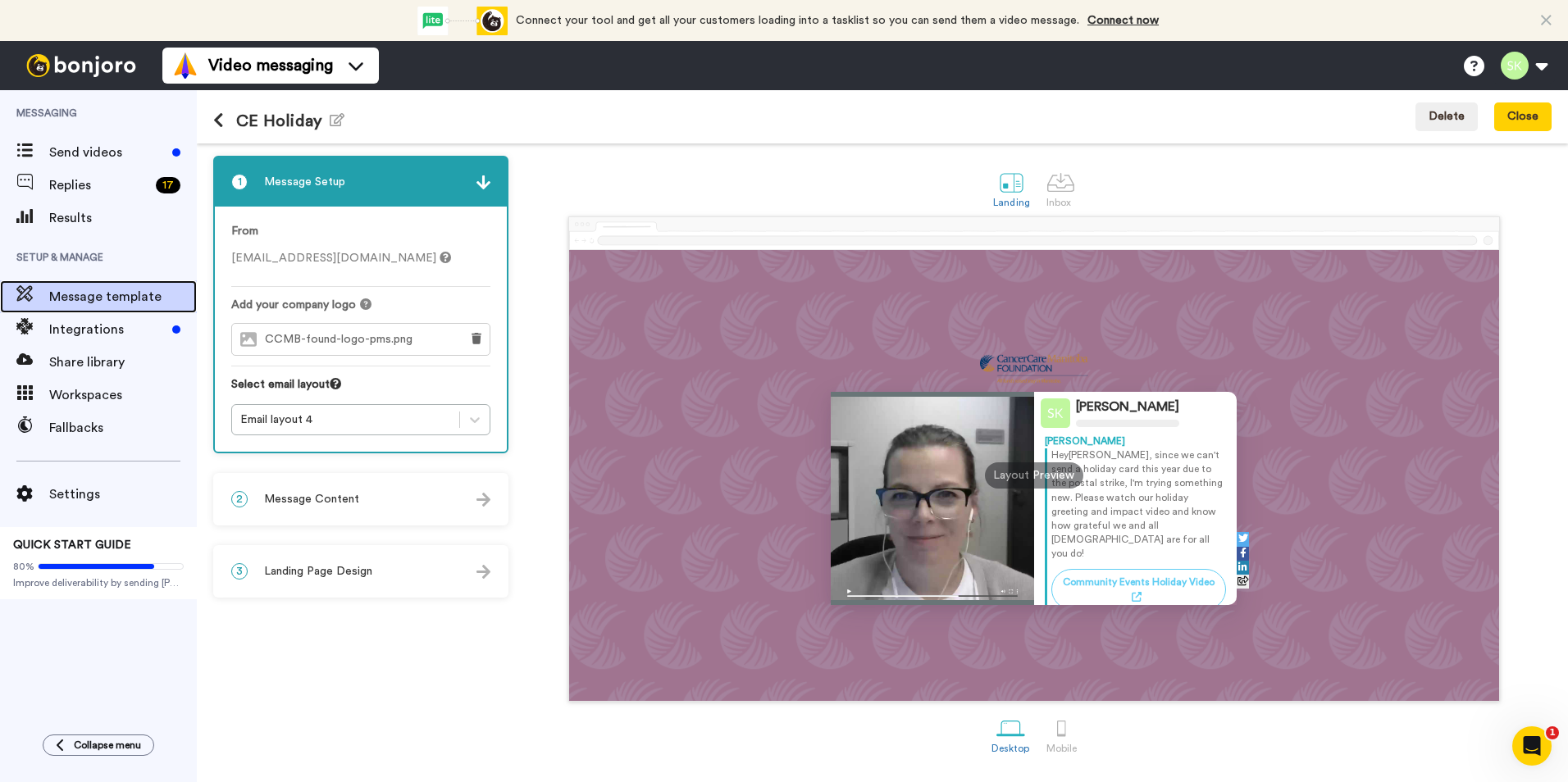
click at [82, 297] on span "Message template" at bounding box center [123, 297] width 148 height 19
